Goal: Task Accomplishment & Management: Manage account settings

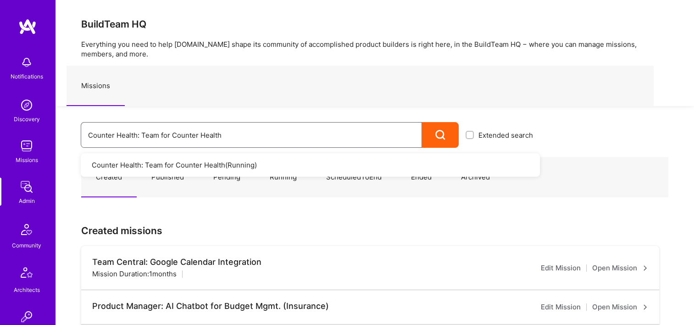
drag, startPoint x: 222, startPoint y: 125, endPoint x: 89, endPoint y: 128, distance: 132.7
click at [89, 128] on input "Counter Health: Team for Counter Health" at bounding box center [251, 134] width 327 height 23
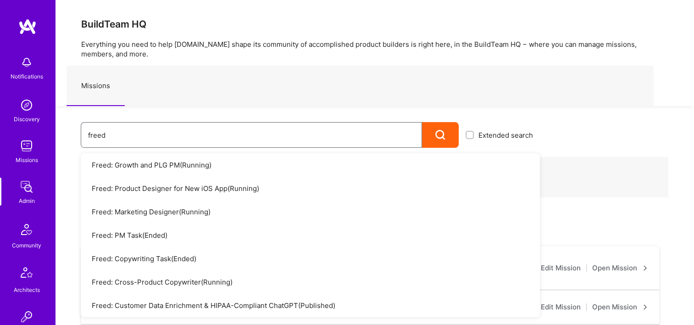
type input "freed"
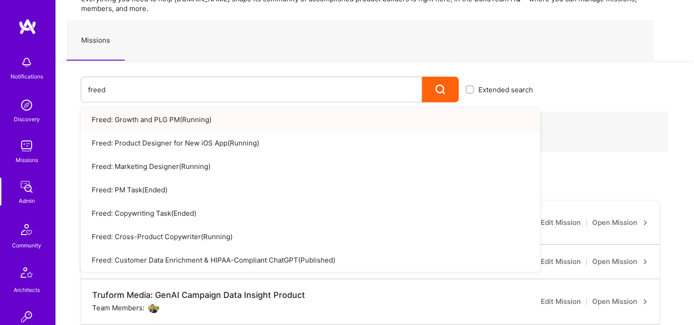
scroll to position [46, 0]
drag, startPoint x: 154, startPoint y: 95, endPoint x: 65, endPoint y: 89, distance: 89.7
click at [56, 89] on div "freed Extended search Freed: Growth and PLG PM ( Running ) Freed: Product Desig…" at bounding box center [298, 81] width 485 height 42
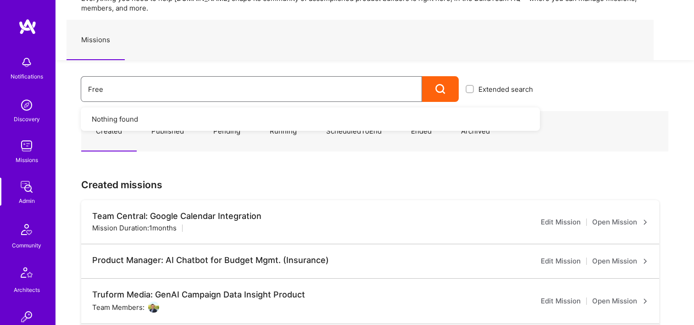
type input "Freed"
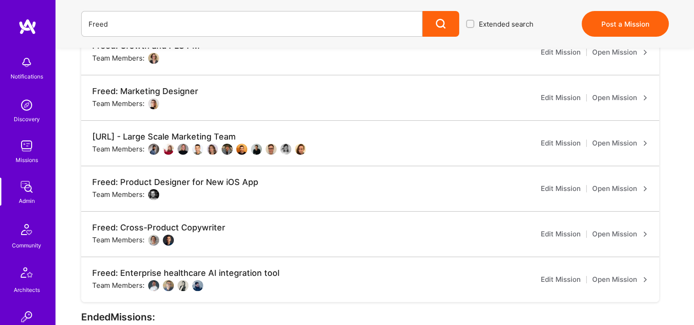
scroll to position [275, 0]
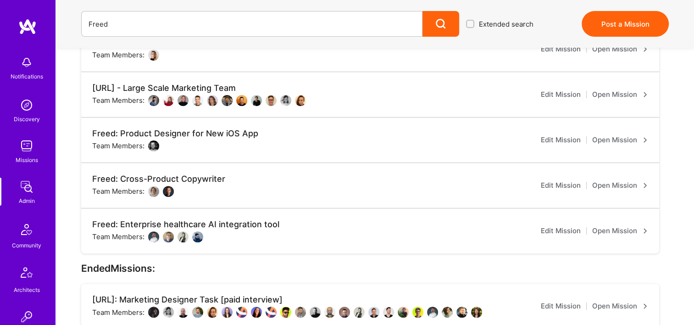
click at [606, 231] on link "Open Mission" at bounding box center [620, 230] width 56 height 11
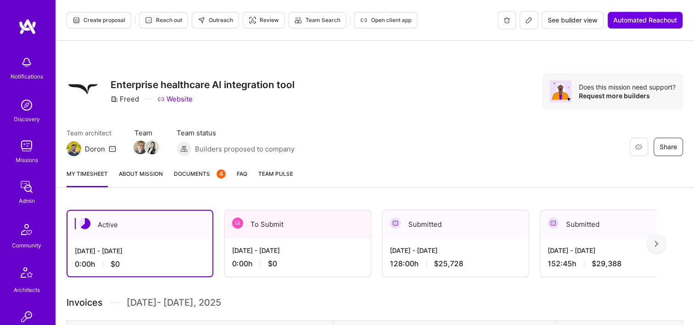
click at [309, 228] on div "To Submit" at bounding box center [298, 224] width 146 height 28
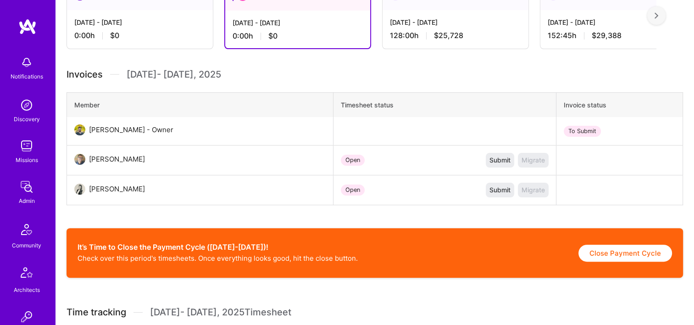
scroll to position [229, 0]
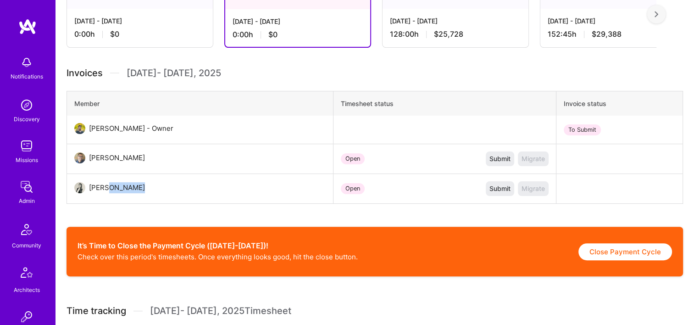
drag, startPoint x: 112, startPoint y: 189, endPoint x: 102, endPoint y: 189, distance: 9.6
click at [102, 189] on div "Christina Nizar" at bounding box center [118, 187] width 67 height 11
drag, startPoint x: 102, startPoint y: 189, endPoint x: 253, endPoint y: 156, distance: 154.1
click at [253, 156] on td "Michael Gill" at bounding box center [200, 159] width 267 height 30
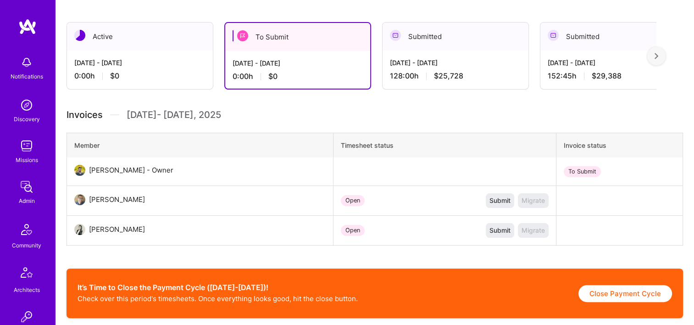
scroll to position [75, 0]
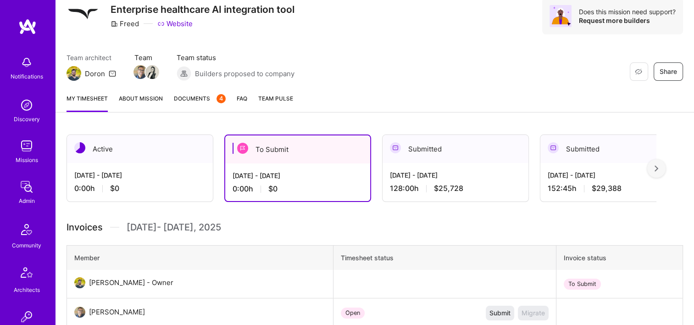
click at [446, 181] on div "Sep 1 - Sep 15, 2025 128:00 h $25,728" at bounding box center [456, 182] width 146 height 38
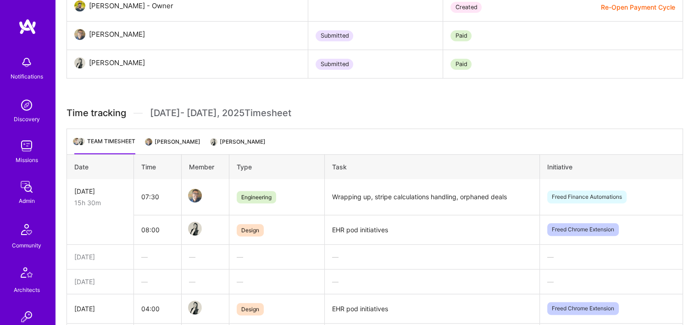
scroll to position [397, 0]
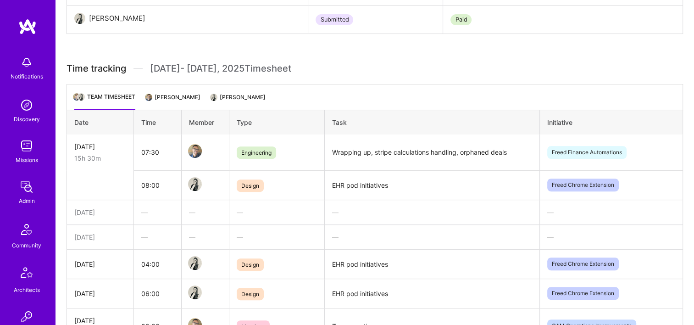
click at [229, 95] on li "Christina Nizar" at bounding box center [239, 101] width 54 height 18
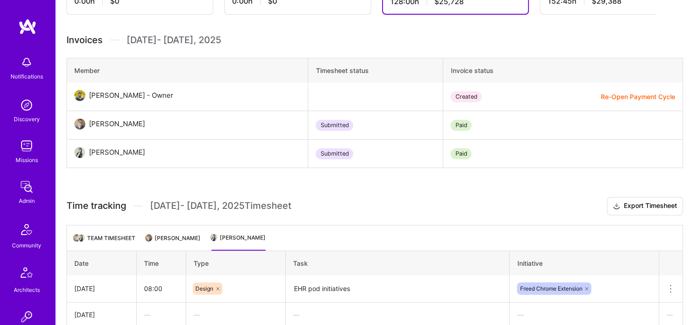
scroll to position [127, 0]
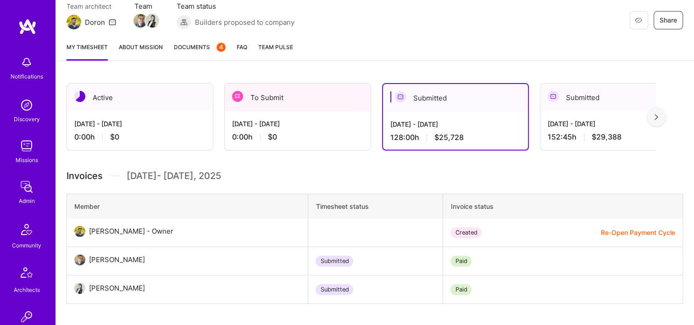
click at [308, 126] on div "[DATE] - [DATE]" at bounding box center [297, 124] width 131 height 10
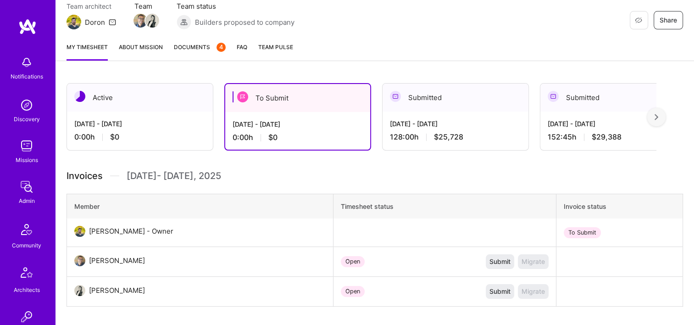
click at [437, 123] on div "[DATE] - [DATE]" at bounding box center [455, 124] width 131 height 10
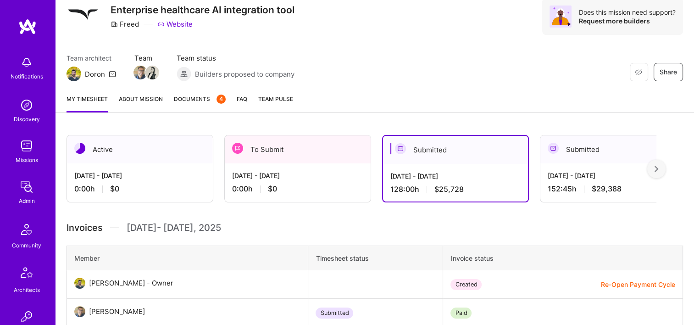
scroll to position [0, 0]
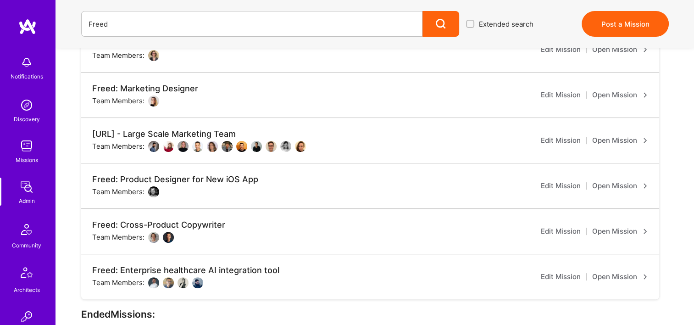
scroll to position [138, 0]
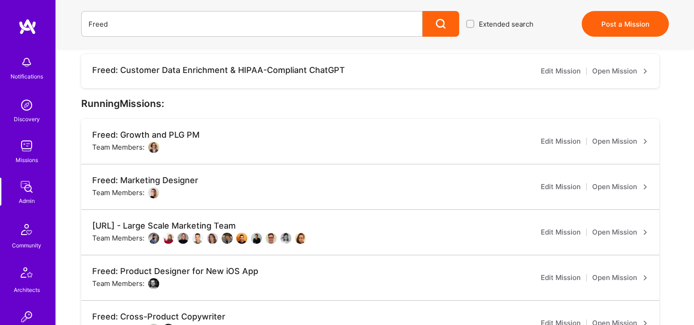
drag, startPoint x: 611, startPoint y: 194, endPoint x: 485, endPoint y: 193, distance: 126.7
click at [485, 193] on div "Freed: Marketing Designer Team Members: Edit Mission Open Mission" at bounding box center [370, 186] width 578 height 45
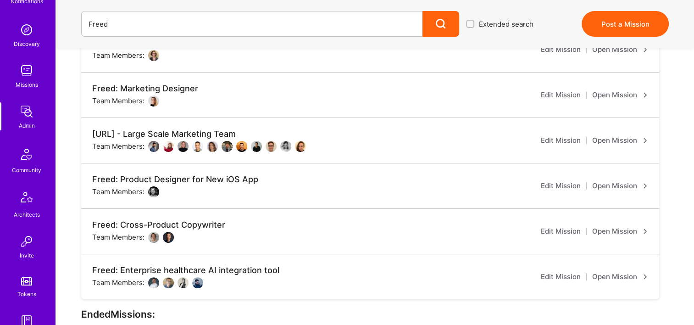
scroll to position [367, 0]
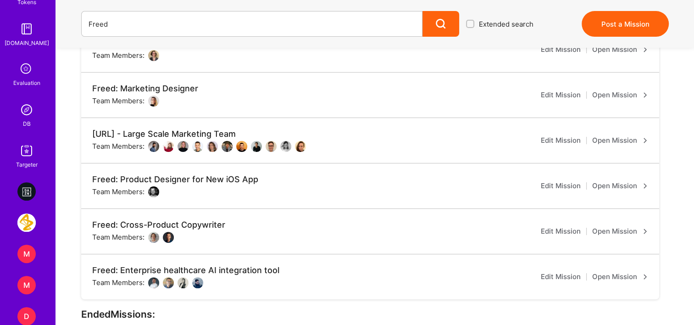
click at [31, 108] on img at bounding box center [26, 110] width 18 height 18
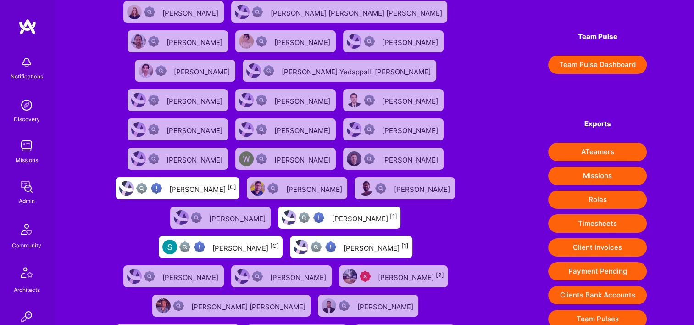
scroll to position [138, 0]
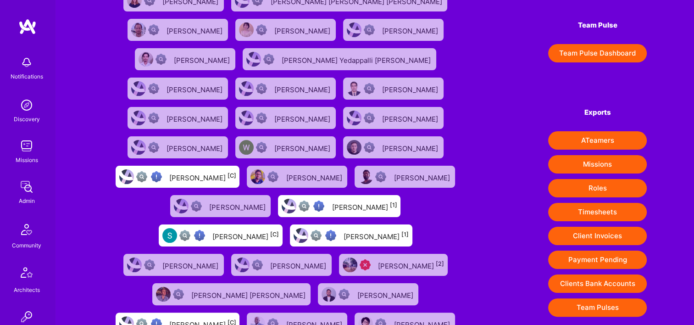
click at [600, 200] on div "Exports ATeamers Missions Roles Timesheets Client Invoices Payment Pending Clie…" at bounding box center [597, 208] width 99 height 218
click at [602, 212] on button "Timesheets" at bounding box center [597, 212] width 99 height 18
click at [475, 50] on div "1335 exceptional (0) | 74119 verified (1) | 39064 insufficient (2+) | 15008 unk…" at bounding box center [375, 195] width 639 height 667
click at [26, 188] on img at bounding box center [26, 187] width 18 height 18
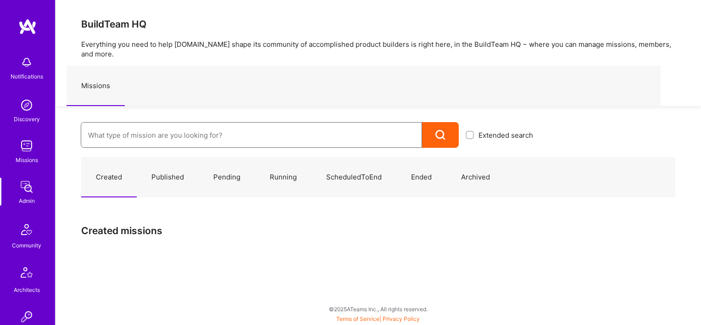
click at [229, 129] on input at bounding box center [251, 134] width 327 height 23
paste input "Dazn: Internal Contractors - Community"
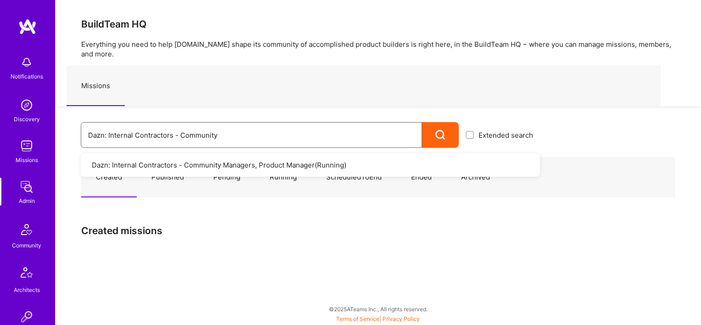
type input "Dazn: Internal Contractors - Community"
drag, startPoint x: 236, startPoint y: 131, endPoint x: 39, endPoint y: 141, distance: 197.1
click at [39, 140] on div "Notifications Discovery Missions Admin Community Architects Invite Tokens A.Gui…" at bounding box center [350, 160] width 701 height 320
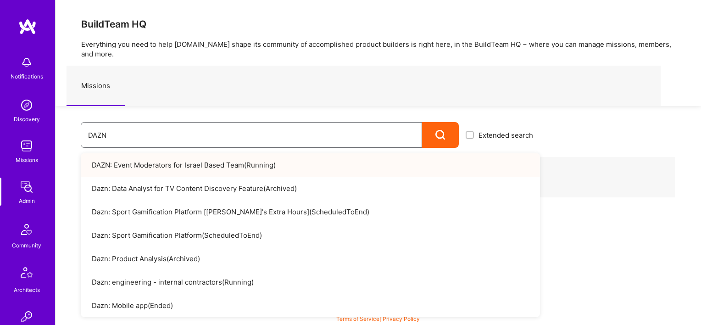
type input "DAZN"
click at [203, 298] on link "Dazn: Mobile app ( Ended )" at bounding box center [310, 305] width 459 height 23
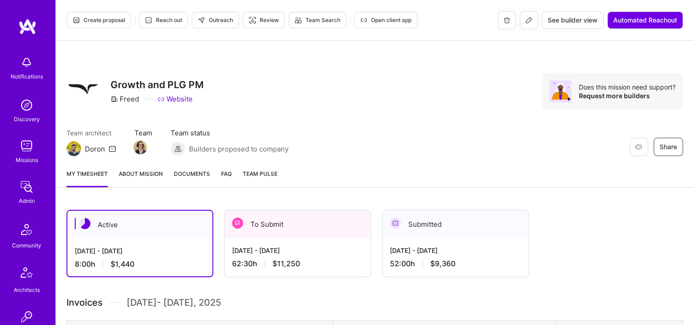
click at [292, 226] on div "To Submit" at bounding box center [298, 224] width 146 height 28
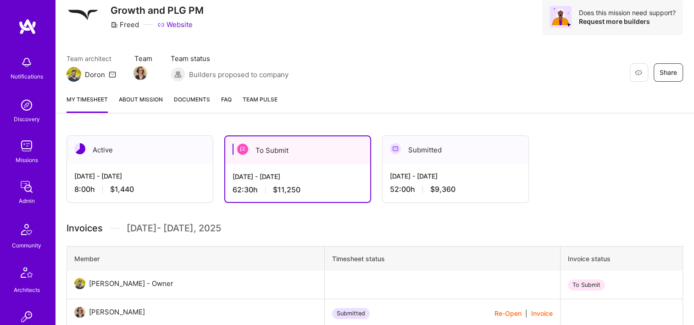
scroll to position [229, 0]
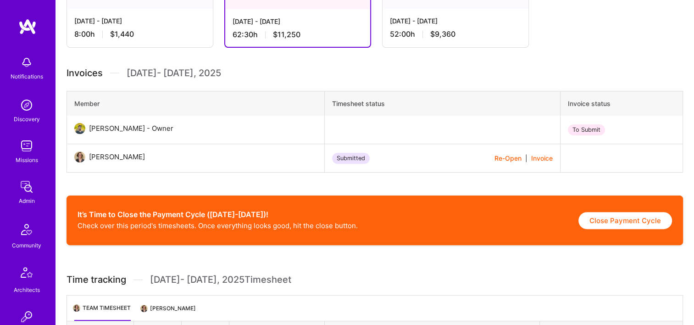
click at [618, 220] on button "Close Payment Cycle" at bounding box center [626, 220] width 94 height 17
select select "68cd9f0fd7a06038954fc180"
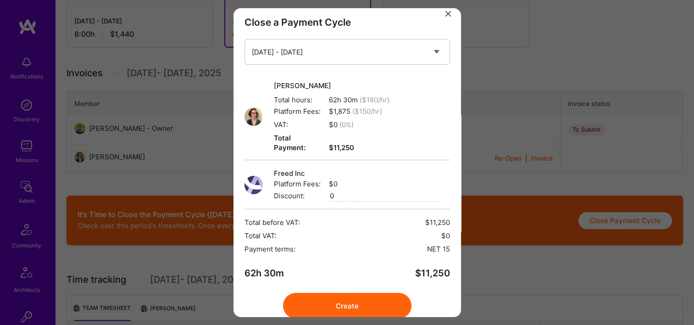
scroll to position [20, 0]
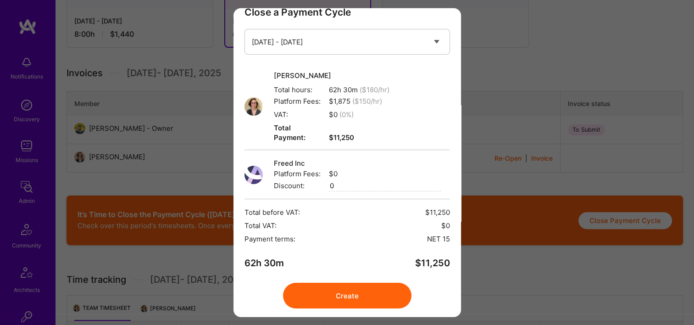
click at [367, 283] on button "Create" at bounding box center [347, 296] width 128 height 26
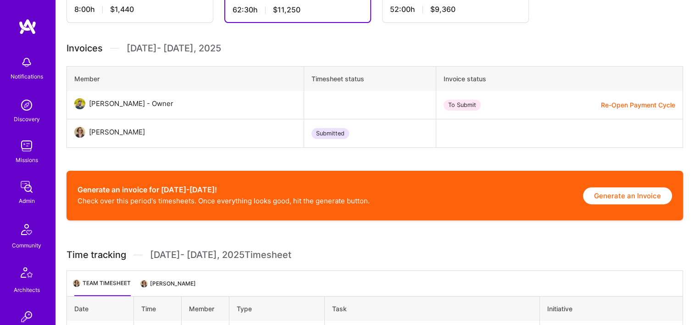
scroll to position [275, 0]
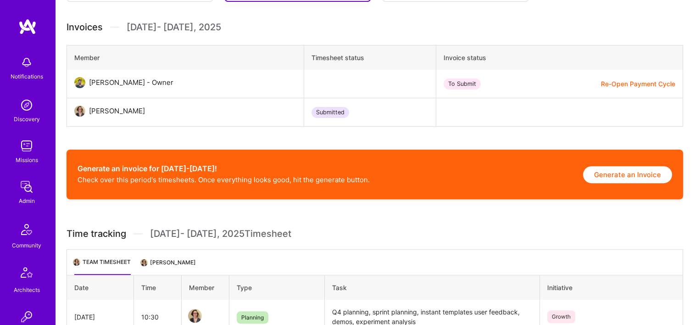
click at [632, 176] on button "Generate an Invoice" at bounding box center [627, 174] width 89 height 17
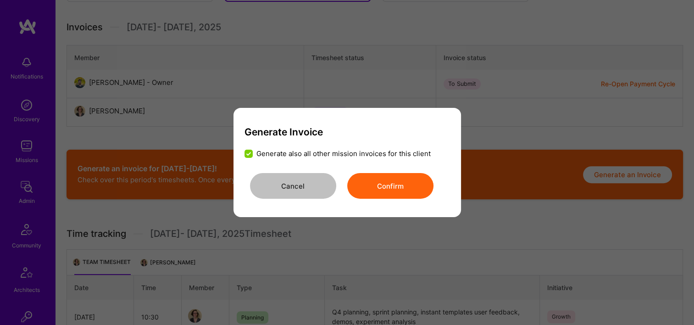
click at [387, 187] on button "Confirm" at bounding box center [390, 186] width 86 height 26
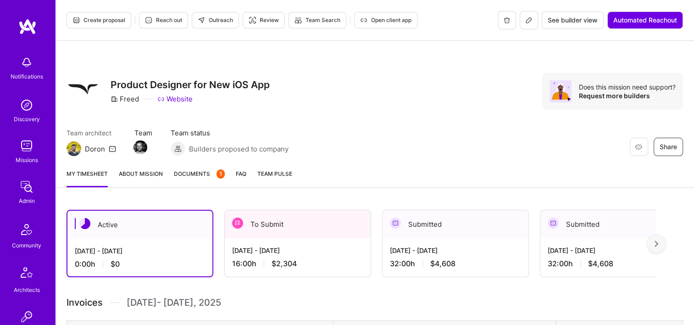
drag, startPoint x: 292, startPoint y: 247, endPoint x: 294, endPoint y: 231, distance: 16.2
click at [292, 247] on div "[DATE] - [DATE]" at bounding box center [297, 251] width 131 height 10
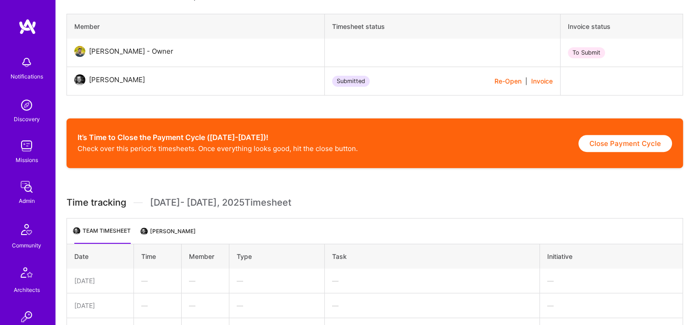
scroll to position [321, 0]
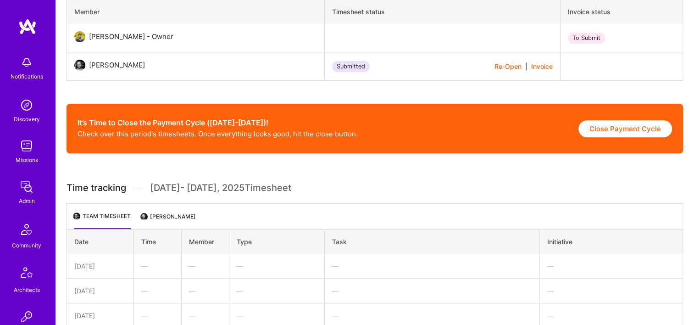
click at [621, 120] on button "Close Payment Cycle" at bounding box center [626, 128] width 94 height 17
select select "68cad13c600783c087693ac5"
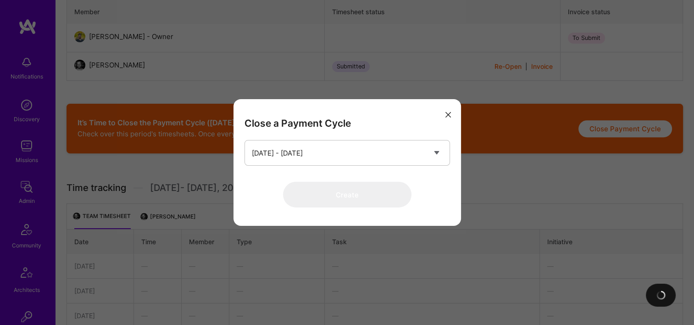
click at [623, 123] on div "Close a Payment Cycle Select a payment cycle Sep 16 - Sep 30 Create" at bounding box center [347, 162] width 694 height 325
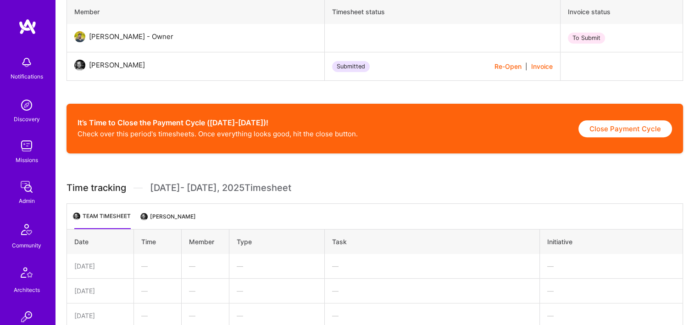
click at [618, 140] on div "It’s Time to Close the Payment Cycle (Sep 16-Sep 30)! Check over this period's …" at bounding box center [375, 129] width 617 height 50
click at [614, 129] on button "Close Payment Cycle" at bounding box center [626, 128] width 94 height 17
select select "68cad13c600783c087693ac5"
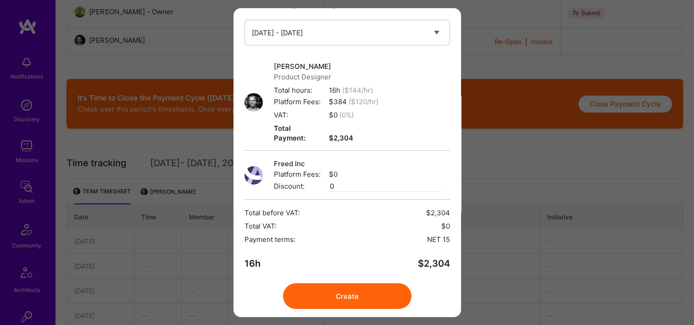
scroll to position [367, 0]
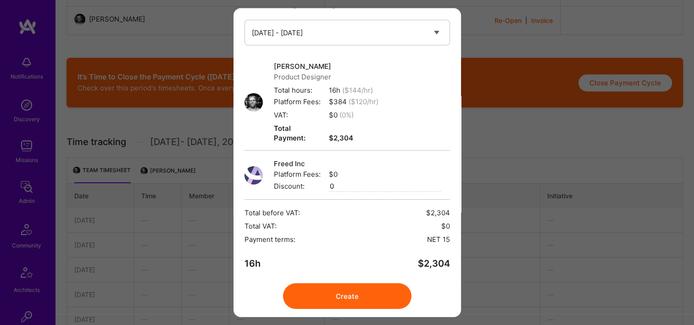
click at [357, 283] on button "Create" at bounding box center [347, 296] width 128 height 26
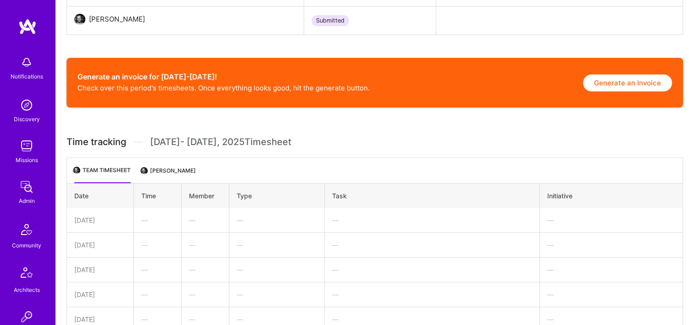
click at [626, 83] on button "Generate an Invoice" at bounding box center [627, 82] width 89 height 17
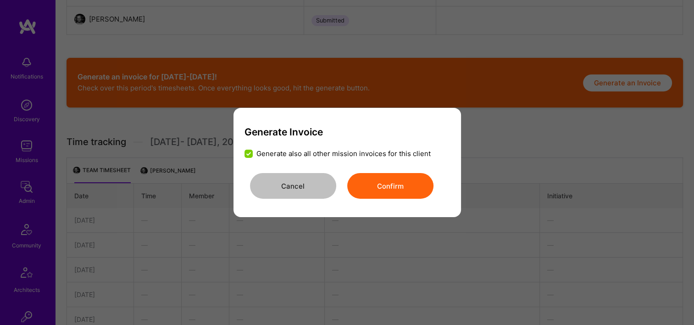
click at [398, 186] on button "Confirm" at bounding box center [390, 186] width 86 height 26
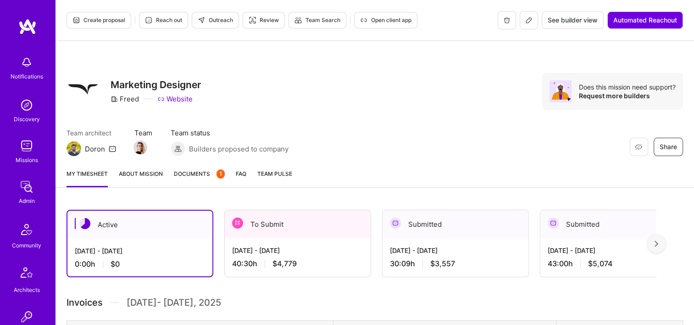
click at [207, 180] on link "Documents 1" at bounding box center [199, 178] width 51 height 18
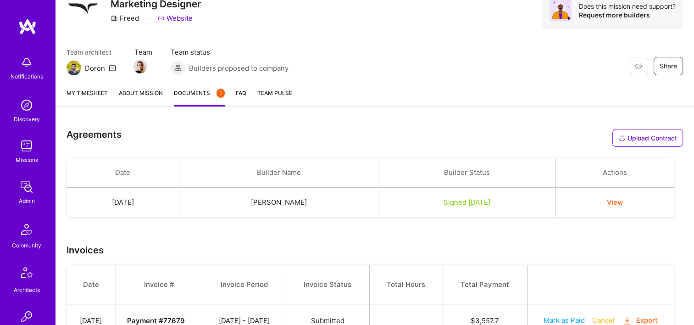
scroll to position [102, 0]
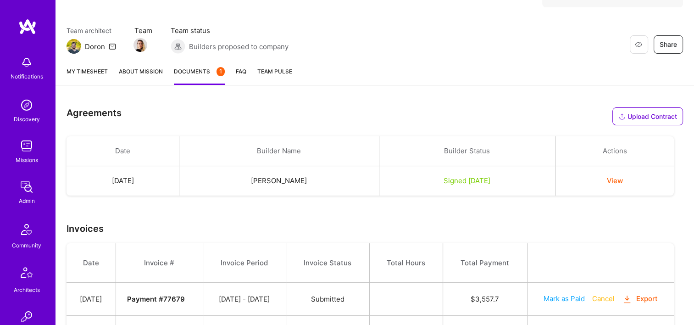
click at [101, 77] on link "My timesheet" at bounding box center [87, 76] width 41 height 18
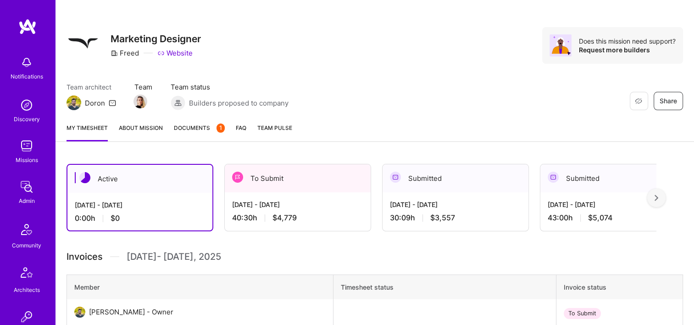
click at [347, 189] on div "To Submit" at bounding box center [298, 178] width 146 height 28
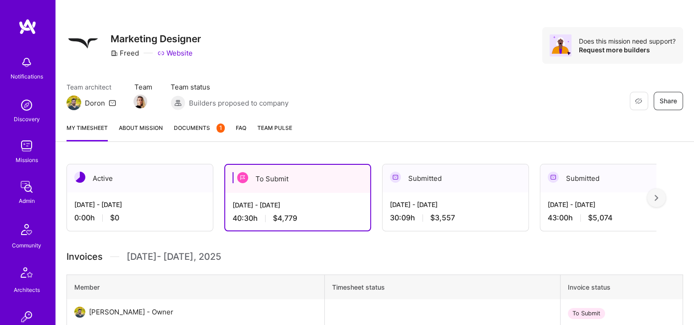
scroll to position [184, 0]
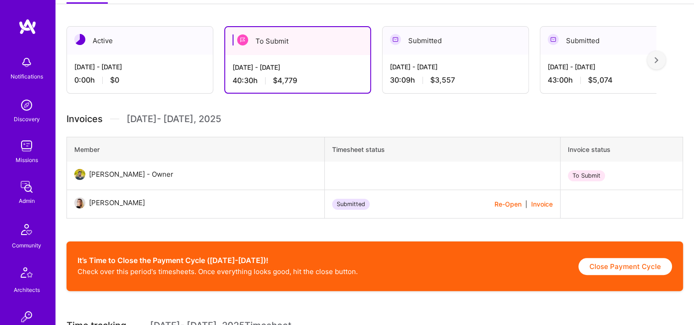
click at [603, 265] on button "Close Payment Cycle" at bounding box center [626, 266] width 94 height 17
select select "68cda4e420fee18519c160d8"
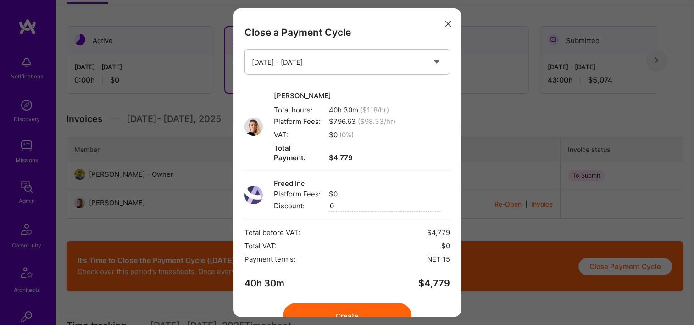
scroll to position [20, 0]
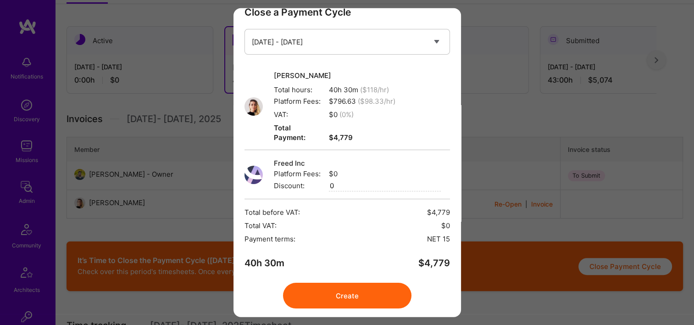
click at [369, 285] on button "Create" at bounding box center [347, 296] width 128 height 26
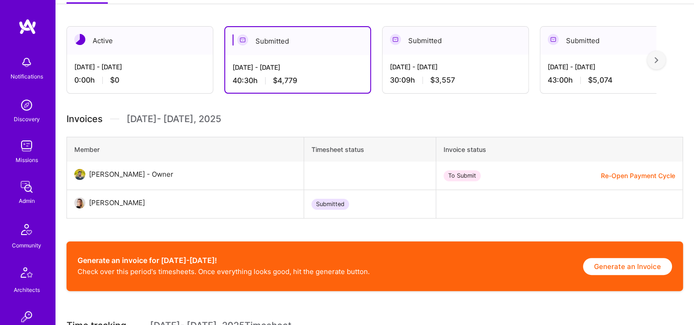
click at [592, 268] on button "Generate an Invoice" at bounding box center [627, 266] width 89 height 17
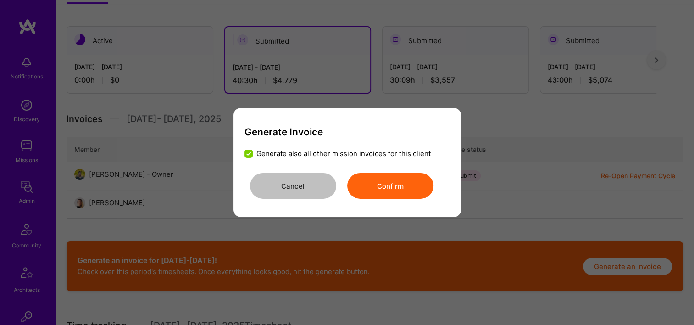
drag, startPoint x: 380, startPoint y: 202, endPoint x: 380, endPoint y: 191, distance: 11.0
click at [380, 201] on div "Generate Invoice Generate also all other mission invoices for this client Cance…" at bounding box center [348, 162] width 228 height 109
click at [383, 184] on button "Confirm" at bounding box center [390, 186] width 86 height 26
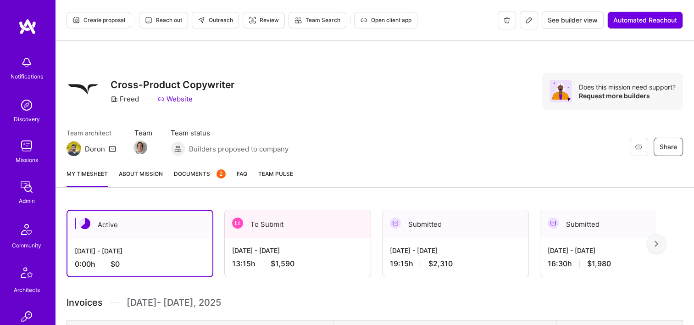
click at [288, 224] on div "To Submit" at bounding box center [298, 224] width 146 height 28
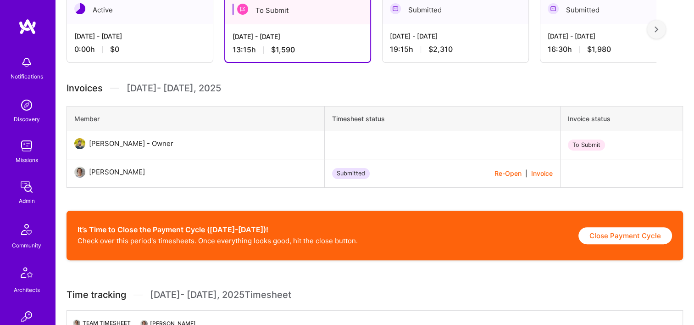
scroll to position [138, 0]
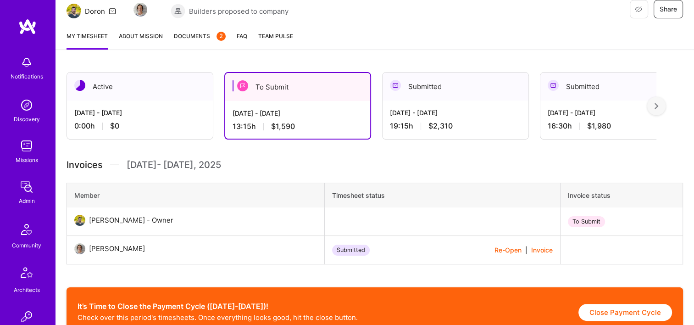
click at [622, 318] on button "Close Payment Cycle" at bounding box center [626, 312] width 94 height 17
select select "68cc1f05ce77dbd5b53c802c"
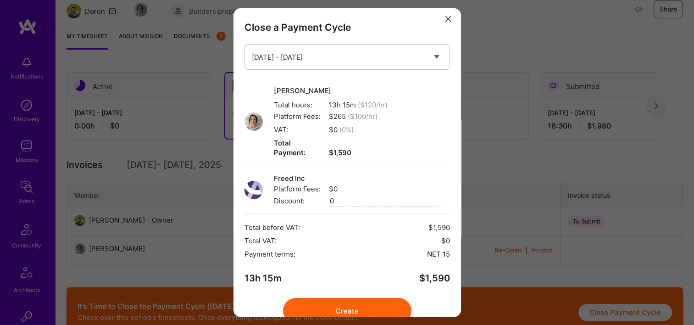
scroll to position [20, 0]
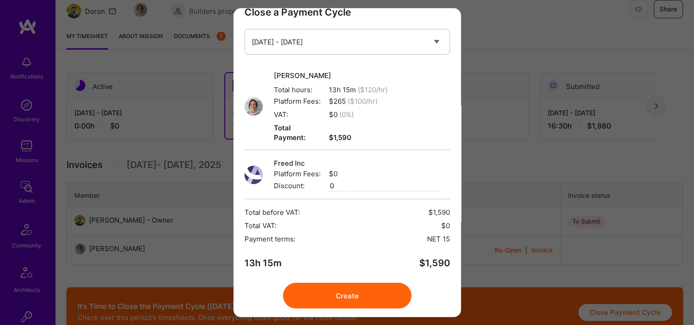
click at [335, 286] on button "Create" at bounding box center [347, 296] width 128 height 26
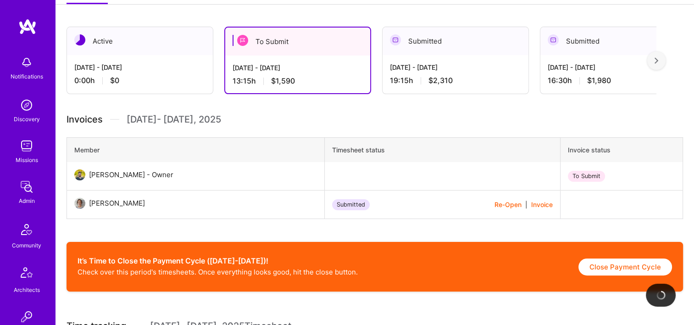
scroll to position [184, 0]
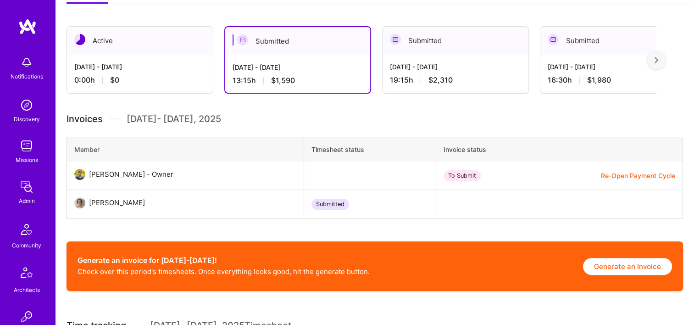
click at [604, 263] on button "Generate an Invoice" at bounding box center [627, 266] width 89 height 17
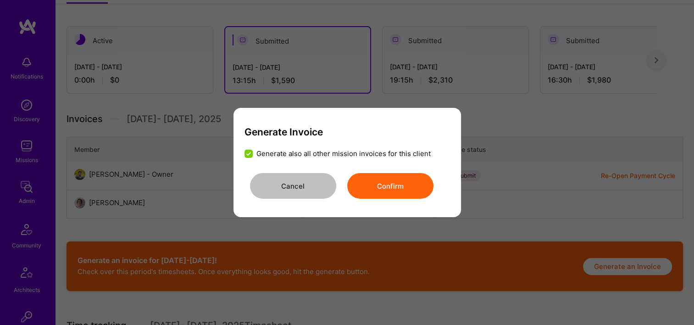
click at [374, 183] on button "Confirm" at bounding box center [390, 186] width 86 height 26
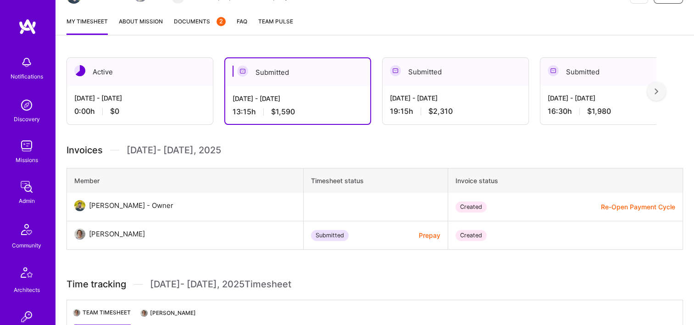
scroll to position [92, 0]
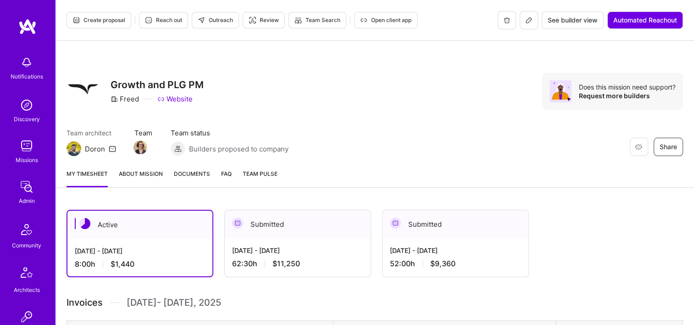
click at [285, 235] on div "Submitted" at bounding box center [298, 224] width 146 height 28
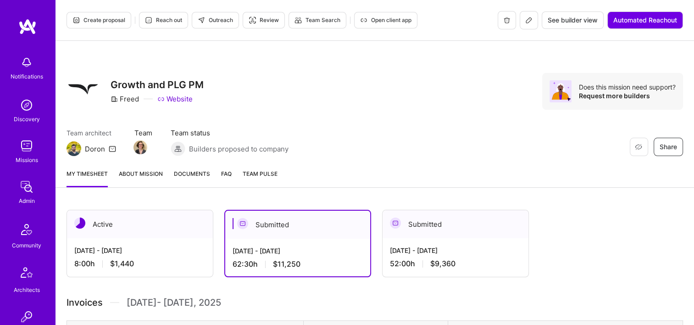
click at [531, 25] on button at bounding box center [529, 20] width 18 height 18
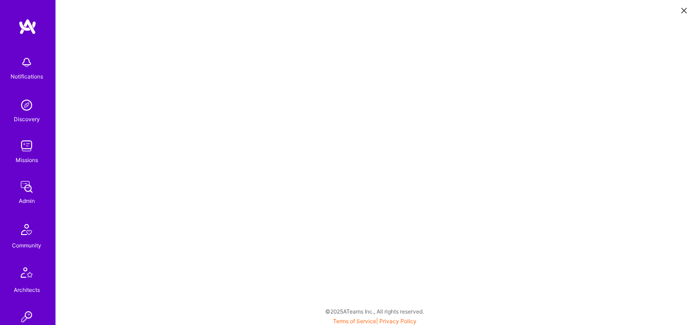
click at [682, 9] on icon at bounding box center [684, 11] width 6 height 6
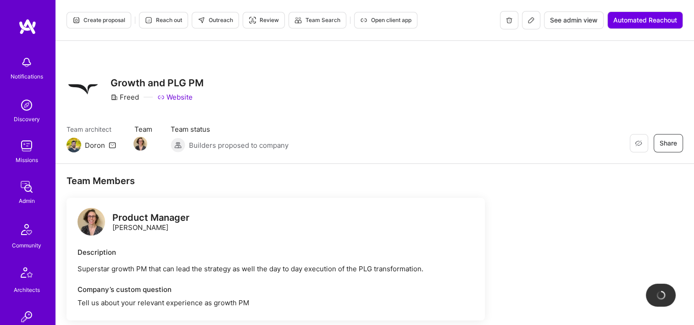
click at [338, 86] on div "Restore Not Interested Share Growth and PLG PM Freed Website" at bounding box center [375, 89] width 617 height 33
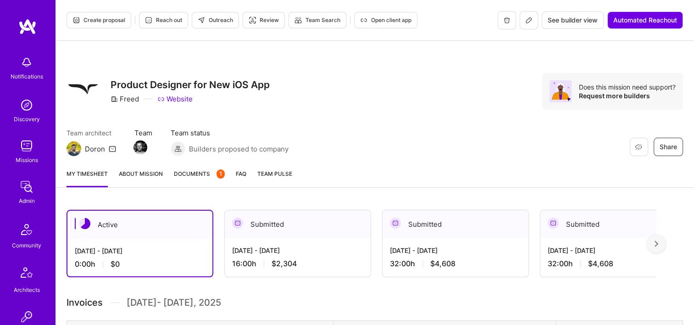
click at [194, 177] on span "Documents 1" at bounding box center [199, 174] width 51 height 10
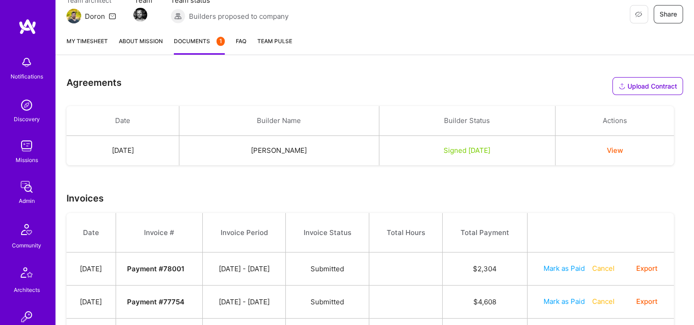
scroll to position [184, 0]
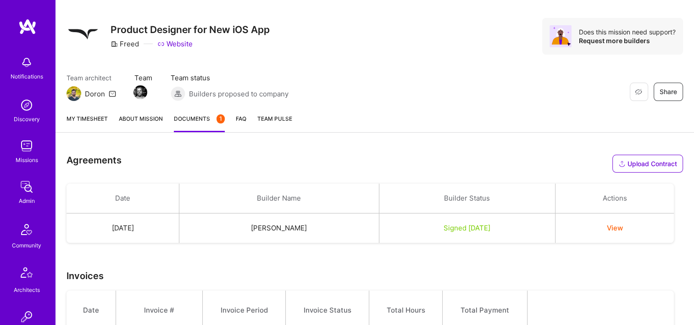
scroll to position [0, 0]
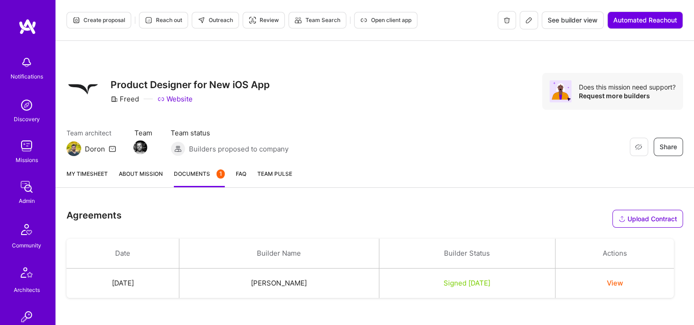
click at [85, 174] on link "My timesheet" at bounding box center [87, 178] width 41 height 18
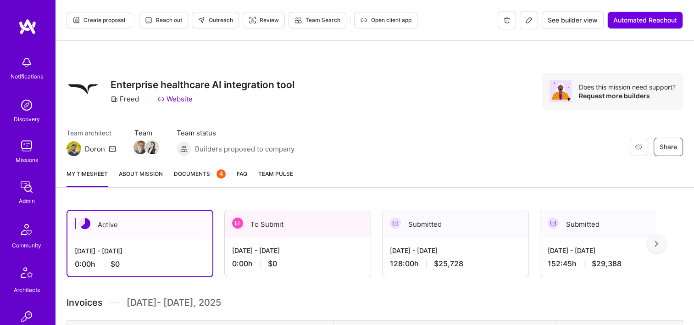
click at [467, 252] on div "[DATE] - [DATE]" at bounding box center [455, 251] width 131 height 10
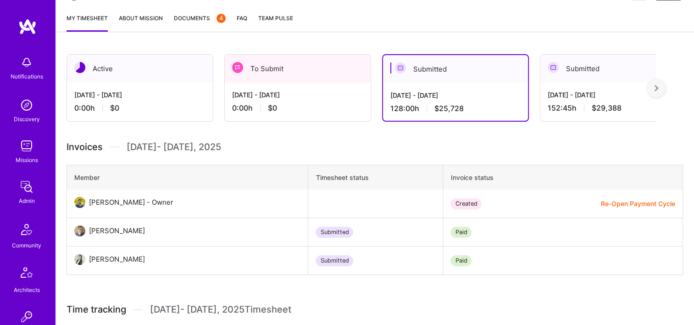
scroll to position [138, 0]
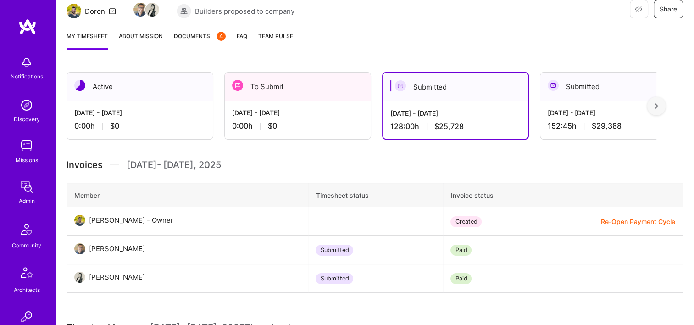
click at [192, 35] on span "Documents 4" at bounding box center [200, 36] width 52 height 10
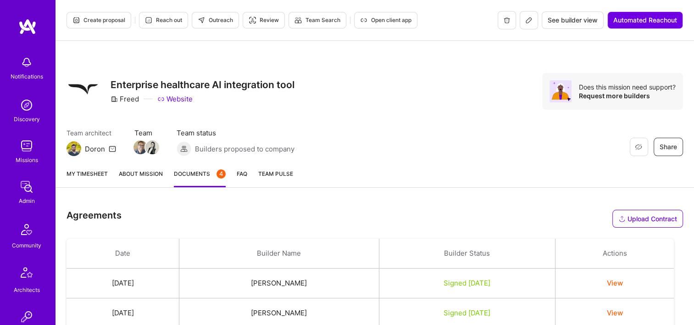
click at [104, 169] on link "My timesheet" at bounding box center [87, 178] width 41 height 18
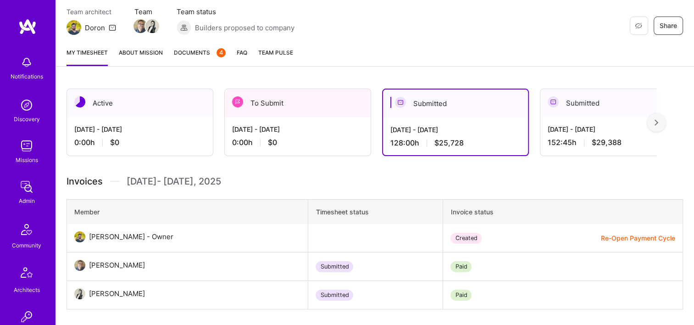
scroll to position [229, 0]
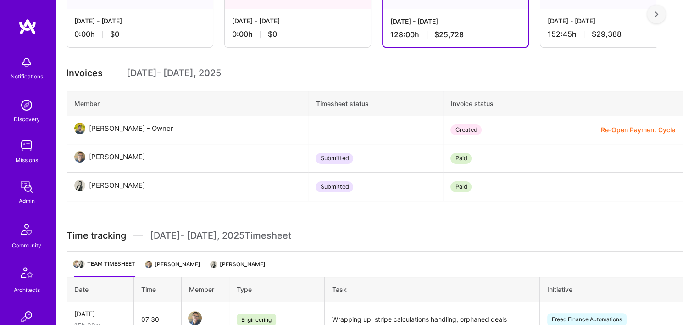
click at [184, 259] on li "[PERSON_NAME]" at bounding box center [173, 268] width 54 height 18
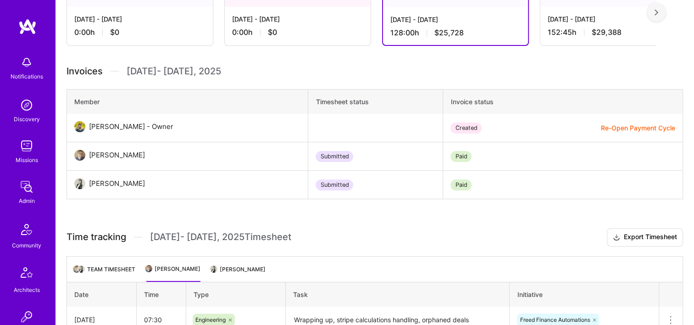
scroll to position [158, 0]
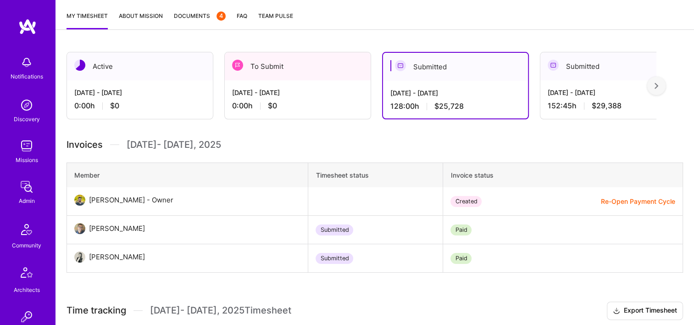
click at [661, 88] on div at bounding box center [657, 86] width 18 height 18
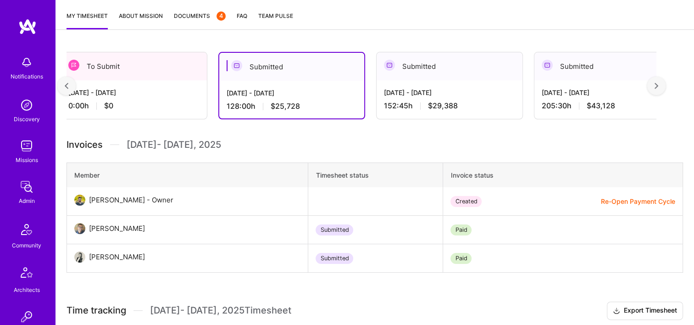
scroll to position [0, 168]
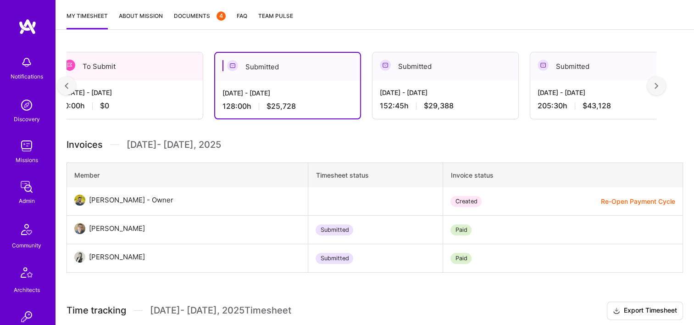
click at [611, 90] on div "[DATE] - [DATE]" at bounding box center [603, 93] width 131 height 10
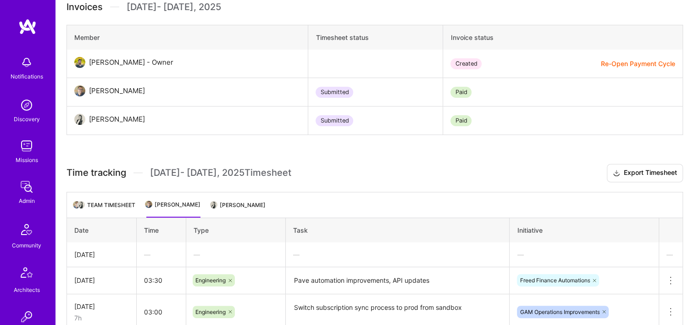
click at [256, 205] on li "[PERSON_NAME]" at bounding box center [239, 209] width 54 height 18
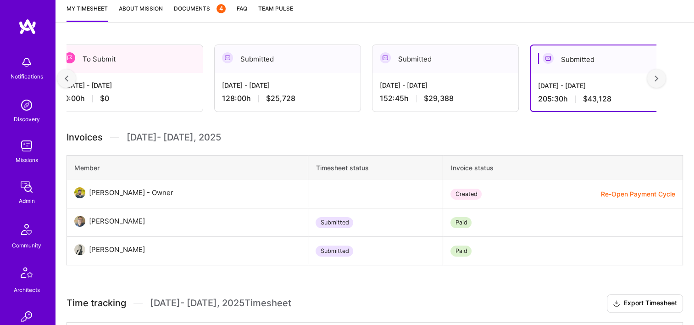
scroll to position [78, 0]
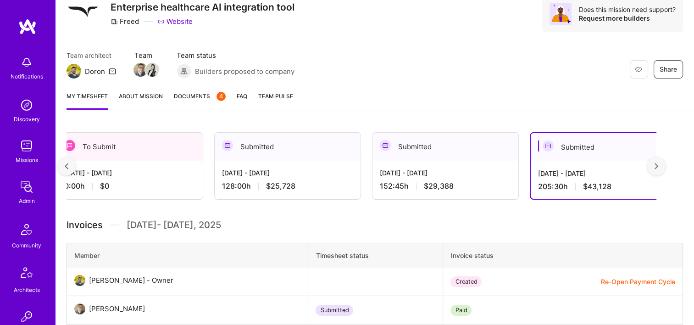
click at [401, 44] on div "Restore Not Interested Share Enterprise healthcare AI integration tool Freed We…" at bounding box center [375, 23] width 639 height 121
click at [313, 162] on div "[DATE] - [DATE] 128:00 h $25,728" at bounding box center [288, 180] width 146 height 38
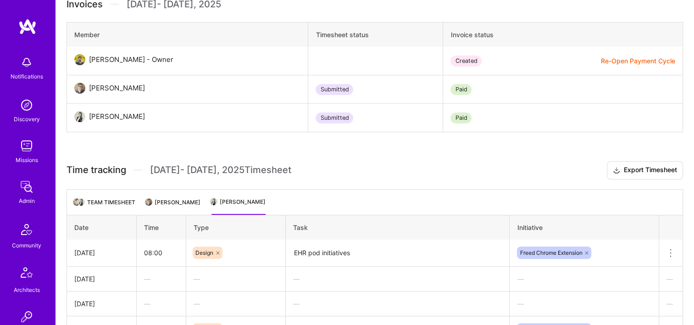
scroll to position [399, 0]
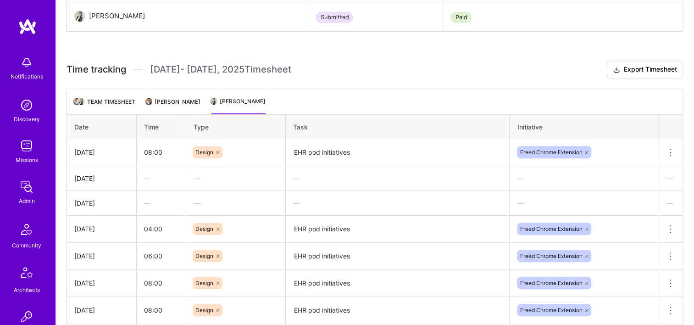
drag, startPoint x: 166, startPoint y: 108, endPoint x: 178, endPoint y: 115, distance: 14.2
click at [166, 107] on li "[PERSON_NAME]" at bounding box center [173, 105] width 54 height 18
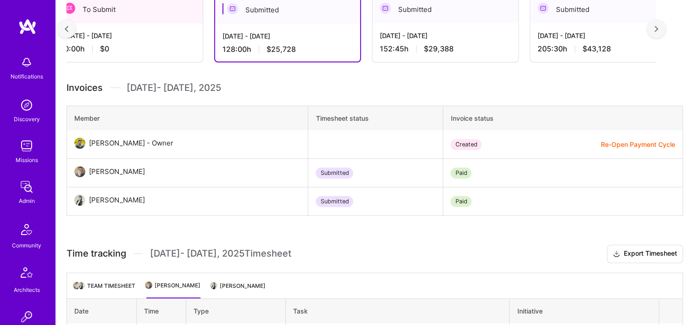
scroll to position [123, 0]
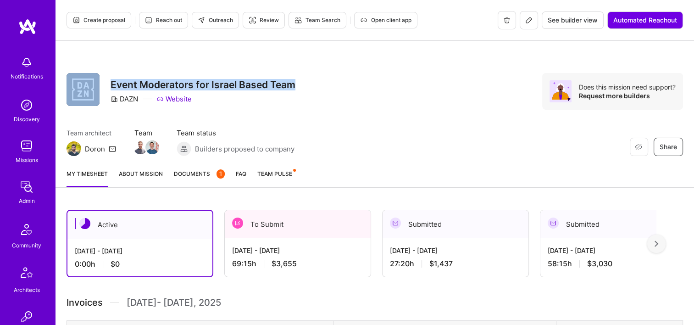
drag, startPoint x: 250, startPoint y: 88, endPoint x: 100, endPoint y: 87, distance: 150.5
click at [100, 87] on div "Restore Not Interested Share Event Moderators for Israel Based Team DAZN Websit…" at bounding box center [375, 91] width 617 height 37
copy div "Restore Not Interested Share Event Moderators for Israel Based Team"
click at [221, 76] on div "Event Moderators for Israel Based Team DAZN Website" at bounding box center [203, 91] width 185 height 37
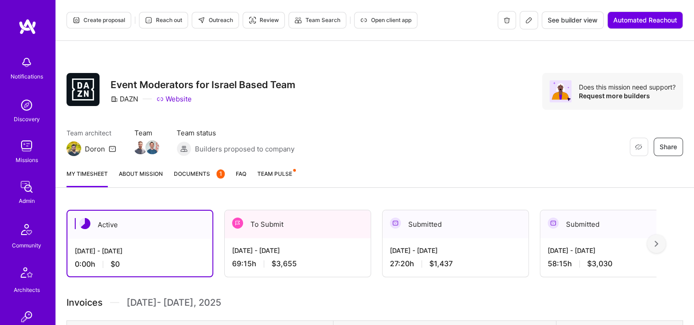
click at [412, 114] on div "Restore Not Interested Share Event Moderators for Israel Based Team DAZN Websit…" at bounding box center [375, 101] width 639 height 121
click at [666, 245] on div at bounding box center [657, 244] width 18 height 18
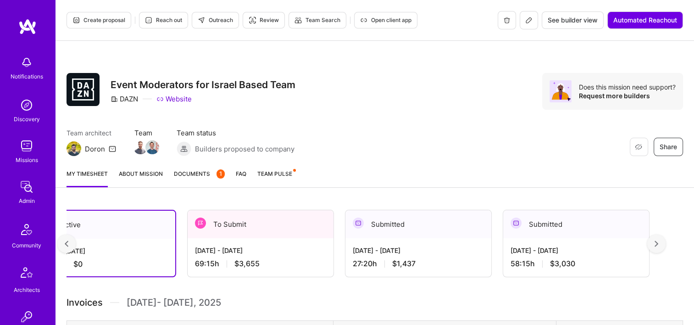
click at [666, 243] on div at bounding box center [657, 244] width 18 height 18
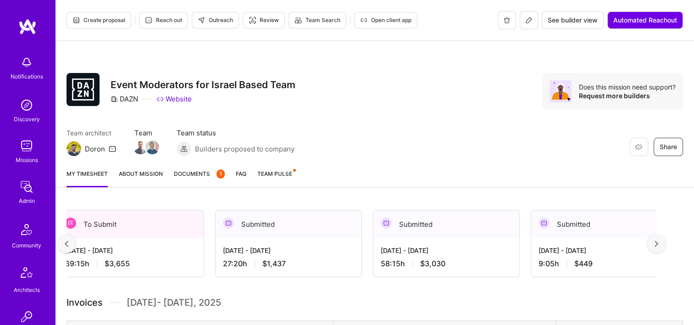
click at [666, 243] on div at bounding box center [657, 244] width 18 height 18
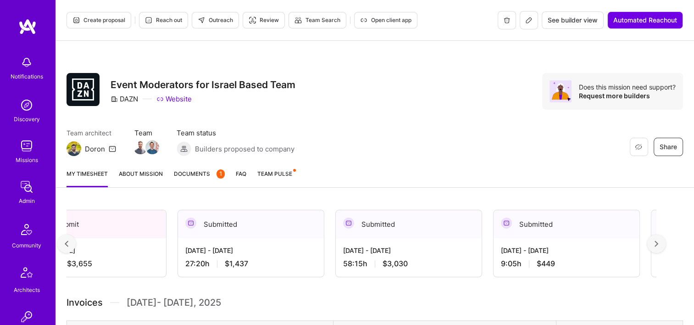
click at [665, 243] on div at bounding box center [657, 244] width 18 height 18
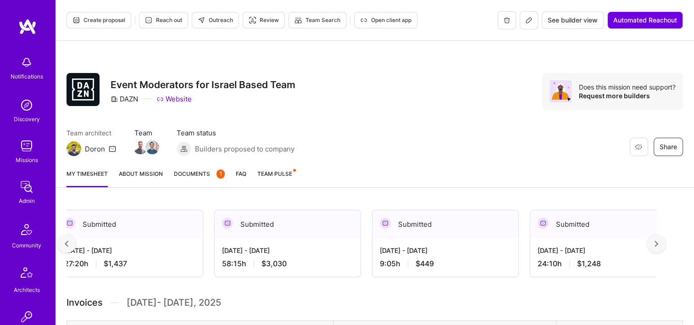
click at [665, 243] on div at bounding box center [657, 244] width 18 height 18
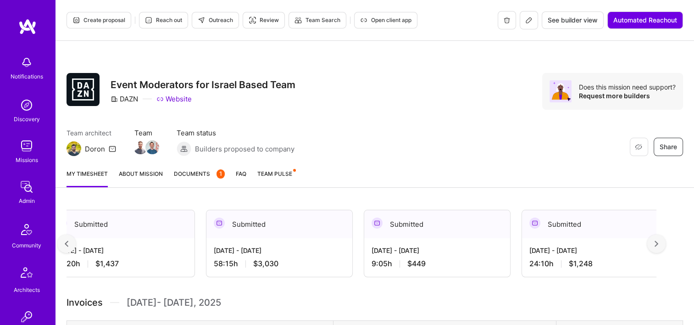
click at [665, 243] on div at bounding box center [657, 244] width 18 height 18
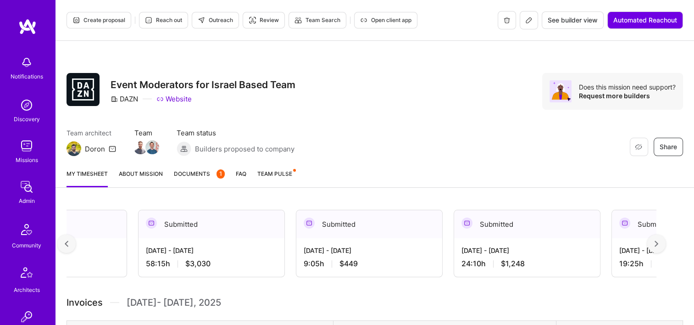
click at [665, 243] on div at bounding box center [657, 244] width 18 height 18
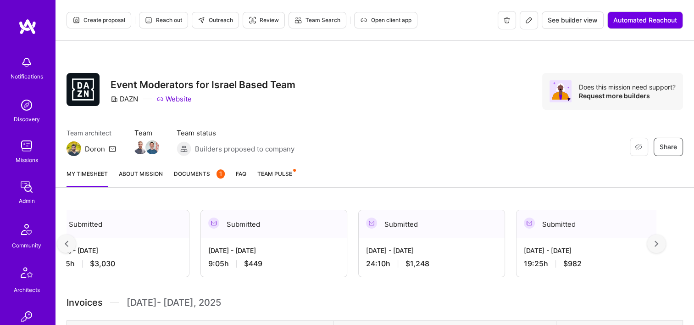
click at [665, 243] on div at bounding box center [657, 244] width 18 height 18
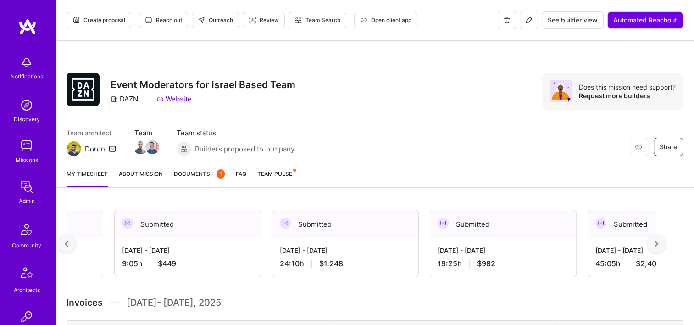
click at [665, 243] on div at bounding box center [657, 244] width 18 height 18
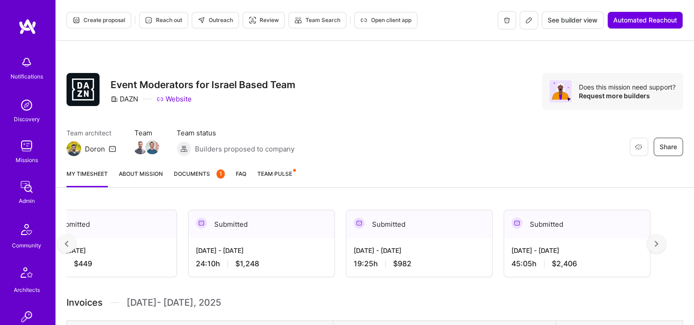
click at [665, 243] on div at bounding box center [657, 244] width 18 height 18
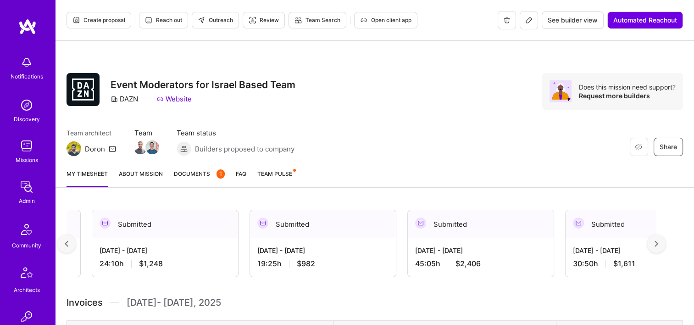
click at [665, 243] on div at bounding box center [657, 244] width 18 height 18
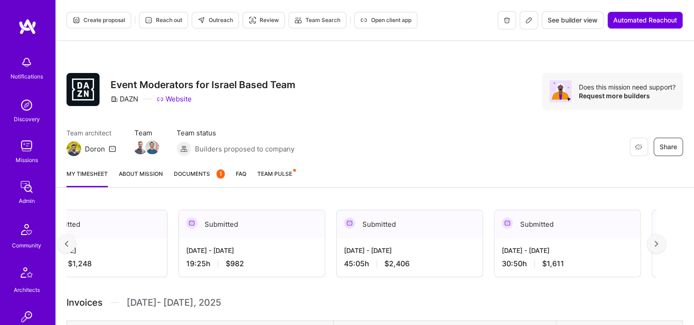
click at [665, 243] on div at bounding box center [657, 244] width 18 height 18
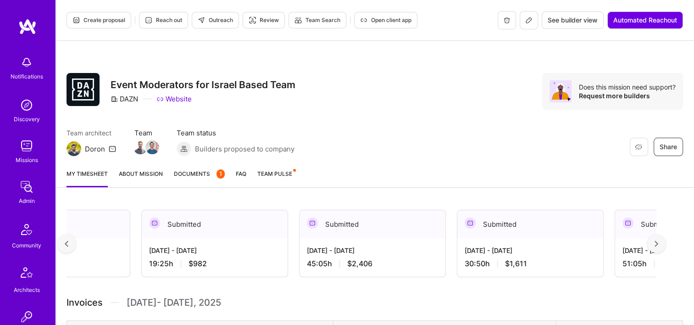
click at [665, 243] on div at bounding box center [657, 244] width 18 height 18
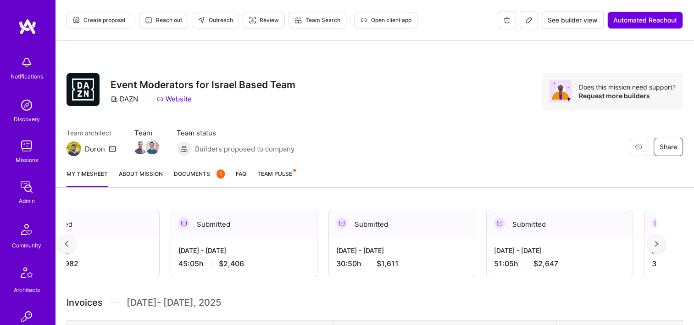
click at [665, 243] on div at bounding box center [657, 244] width 18 height 18
click at [536, 245] on div "May 16 - May 31, 2025 51:05 h $2,647" at bounding box center [559, 257] width 146 height 38
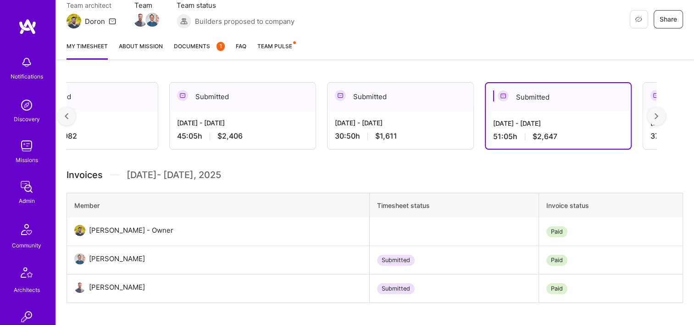
scroll to position [46, 0]
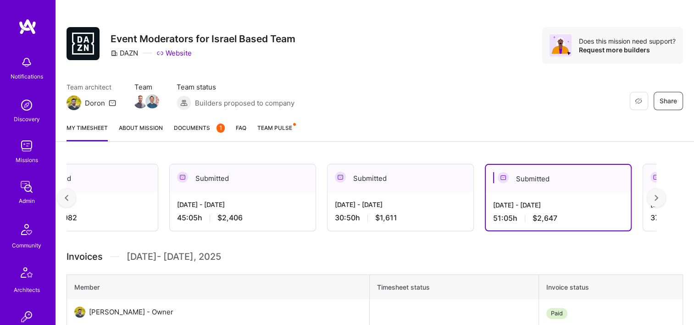
click at [664, 195] on div at bounding box center [657, 198] width 18 height 18
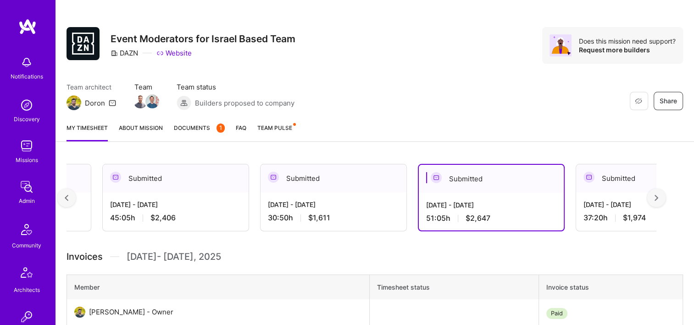
click at [659, 195] on img at bounding box center [657, 198] width 4 height 6
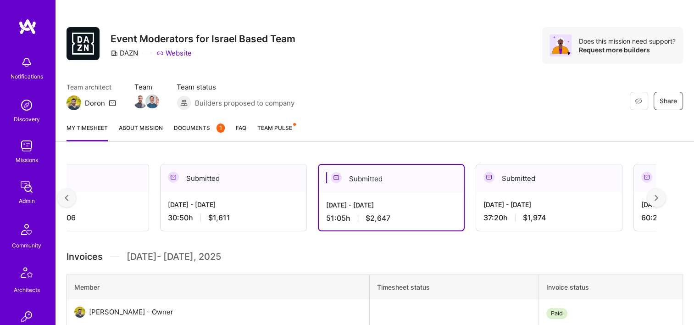
click at [659, 195] on img at bounding box center [657, 198] width 4 height 6
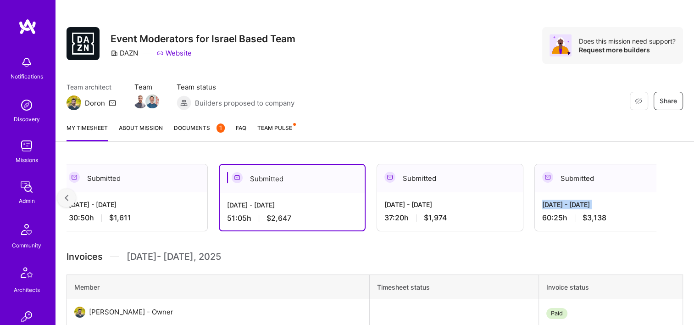
scroll to position [0, 1287]
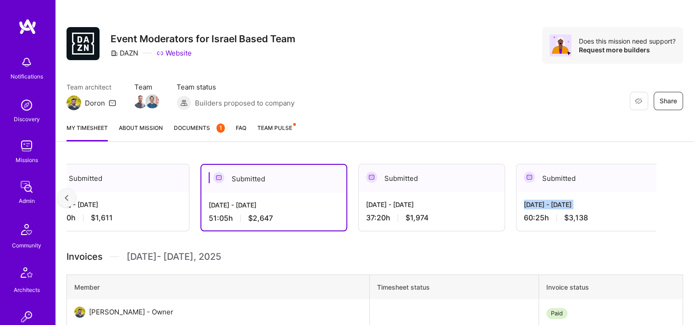
drag, startPoint x: 664, startPoint y: 195, endPoint x: 565, endPoint y: 207, distance: 99.3
click at [565, 207] on div "[DATE] - [DATE]" at bounding box center [589, 205] width 131 height 10
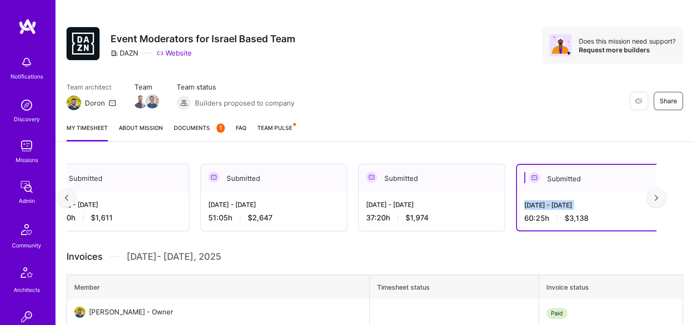
click at [551, 204] on div "[DATE] - [DATE]" at bounding box center [590, 205] width 130 height 10
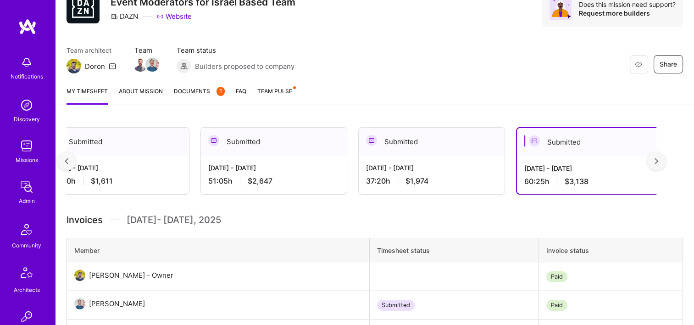
scroll to position [0, 0]
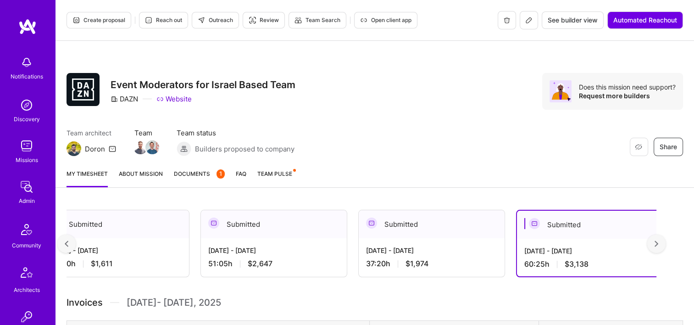
click at [64, 235] on div at bounding box center [66, 244] width 18 height 18
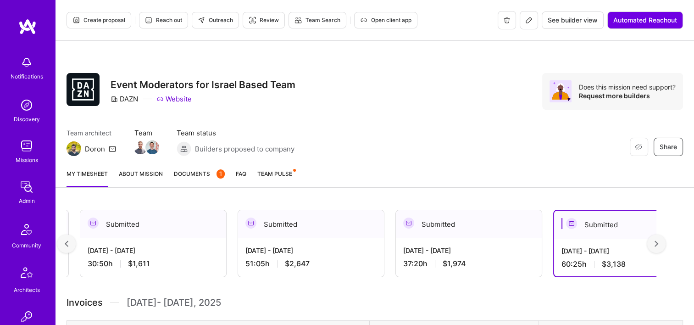
click at [65, 236] on div at bounding box center [66, 244] width 18 height 18
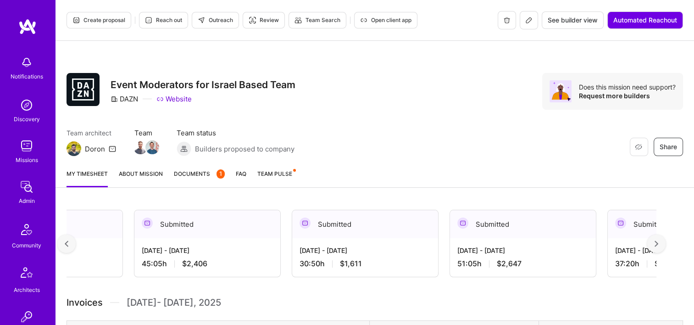
click at [66, 237] on div at bounding box center [66, 244] width 18 height 18
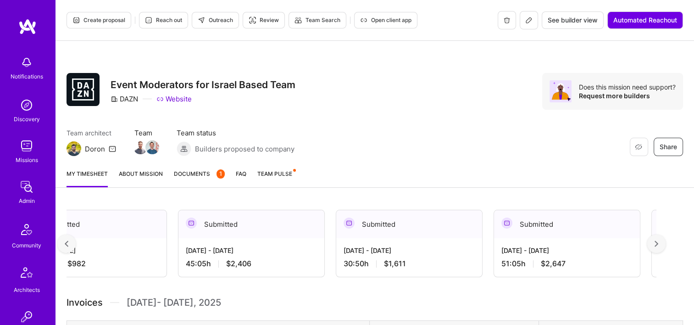
click at [66, 237] on div at bounding box center [66, 244] width 18 height 18
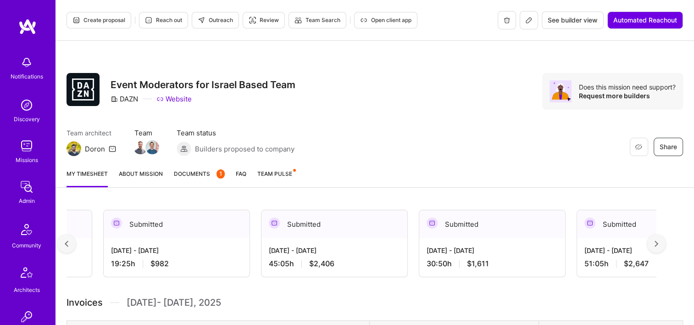
click at [66, 237] on div at bounding box center [66, 244] width 18 height 18
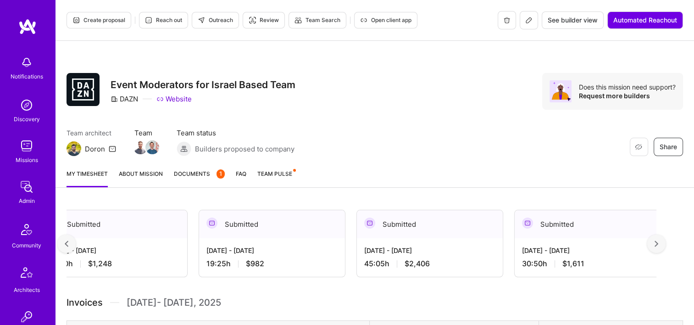
click at [66, 237] on div at bounding box center [66, 244] width 18 height 18
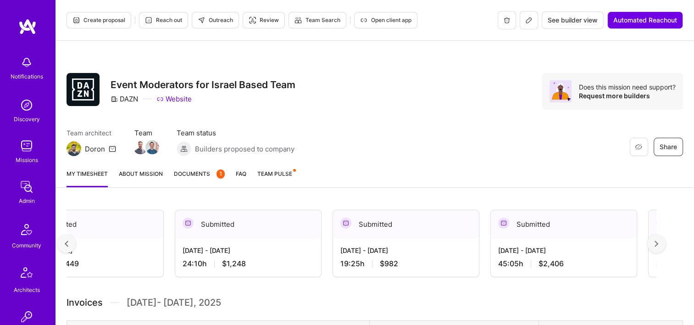
click at [66, 237] on div at bounding box center [66, 244] width 18 height 18
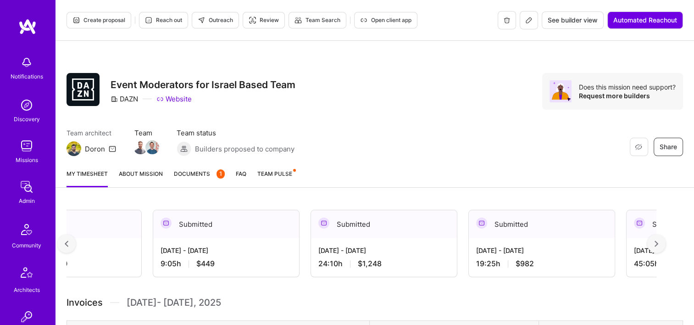
click at [66, 237] on div at bounding box center [66, 244] width 18 height 18
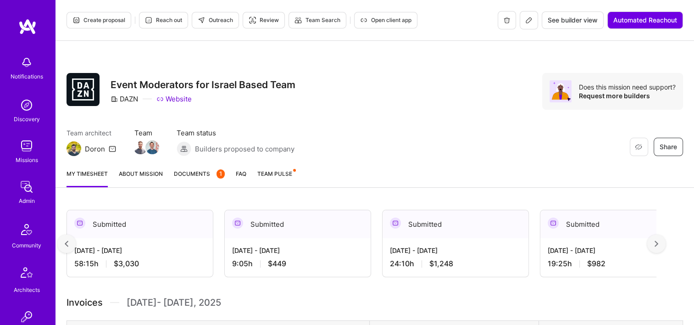
click at [66, 237] on div at bounding box center [66, 244] width 18 height 18
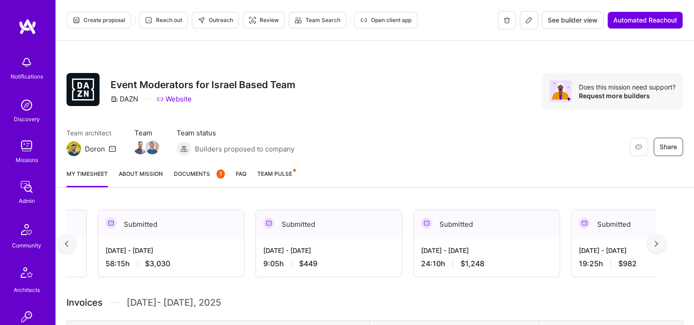
click at [66, 237] on div at bounding box center [66, 244] width 18 height 18
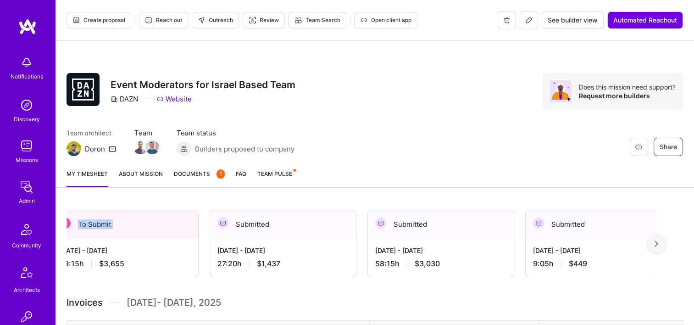
scroll to position [0, 11]
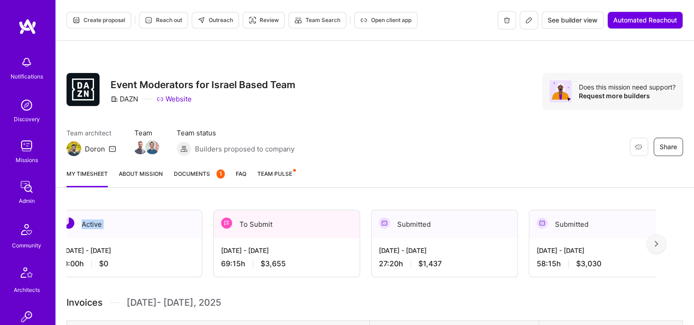
scroll to position [0, 0]
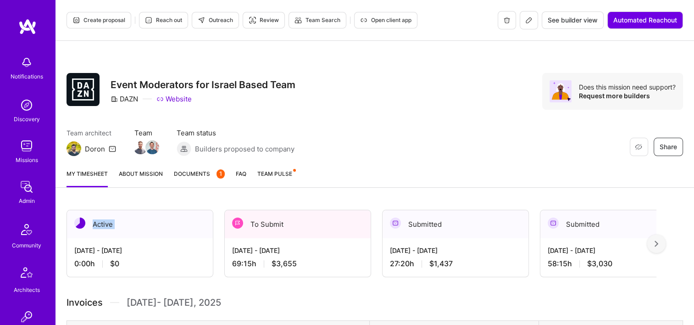
drag, startPoint x: 66, startPoint y: 237, endPoint x: 351, endPoint y: 137, distance: 302.0
click at [362, 135] on div "Team architect Doron Team Team status Builders proposed to company Restore Not …" at bounding box center [375, 142] width 617 height 28
click at [200, 176] on span "Documents 1" at bounding box center [199, 174] width 51 height 10
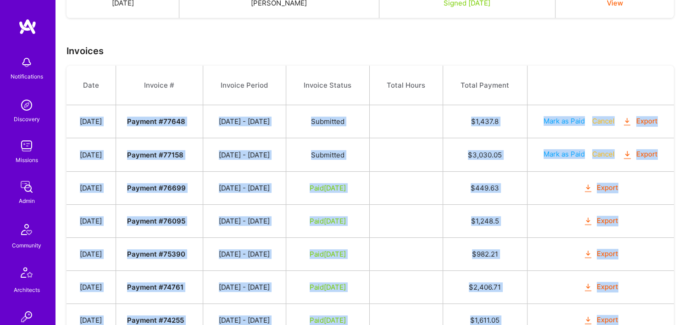
scroll to position [469, 0]
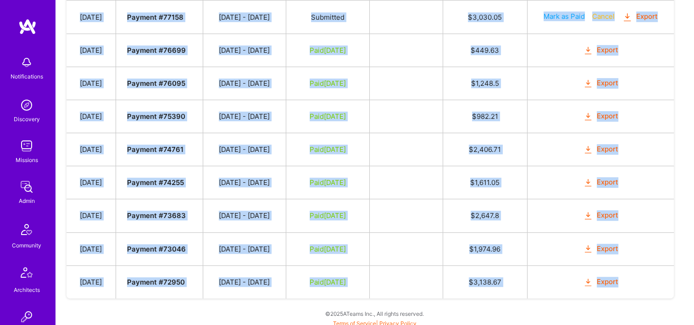
drag, startPoint x: 80, startPoint y: 119, endPoint x: 645, endPoint y: 282, distance: 587.8
click at [645, 282] on tbody "Date Invoice # Invoice Period Invoice Status Total Hours Total Payment Sep 19, …" at bounding box center [371, 113] width 608 height 370
copy tbody "Sep 19, 2025 Payment # 77648 09/01 - 09/15/2025 Submitted $ 1,437.8 Mark as Pai…"
click at [420, 87] on td at bounding box center [405, 83] width 73 height 33
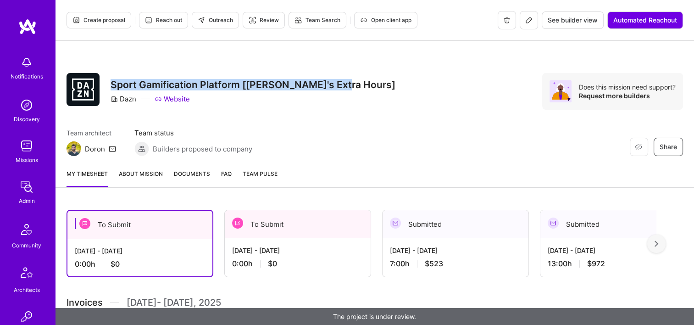
drag, startPoint x: 334, startPoint y: 86, endPoint x: 112, endPoint y: 84, distance: 222.6
click at [112, 84] on h3 "Sport Gamification Platform [[PERSON_NAME]'s Extra Hours]" at bounding box center [253, 84] width 285 height 11
click at [341, 89] on div "Restore Not Interested Share Sport Gamification Platform [[PERSON_NAME]'s Extra…" at bounding box center [375, 91] width 617 height 37
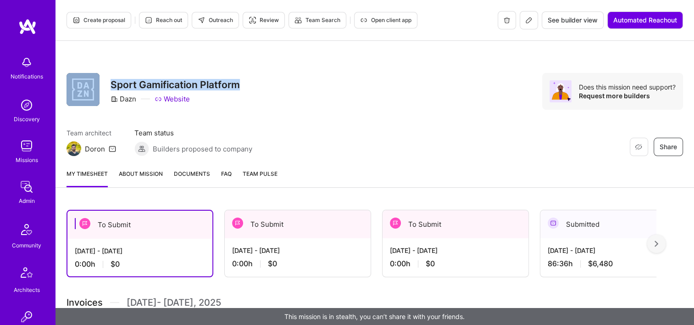
drag, startPoint x: 236, startPoint y: 84, endPoint x: 103, endPoint y: 86, distance: 133.6
click at [103, 86] on div "Restore Not Interested Share Sport Gamification Platform Dazn Website" at bounding box center [153, 91] width 173 height 37
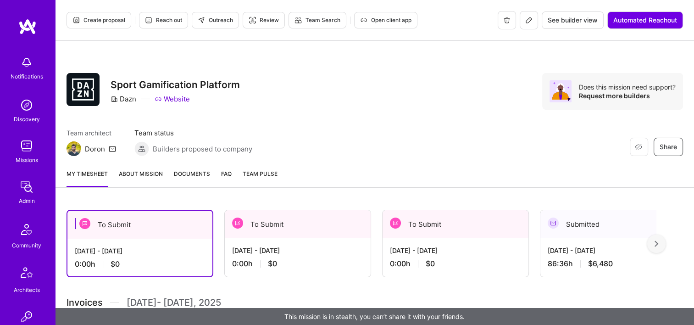
click at [324, 110] on div "Restore Not Interested Share Sport Gamification Platform Dazn Website Does this…" at bounding box center [375, 101] width 639 height 121
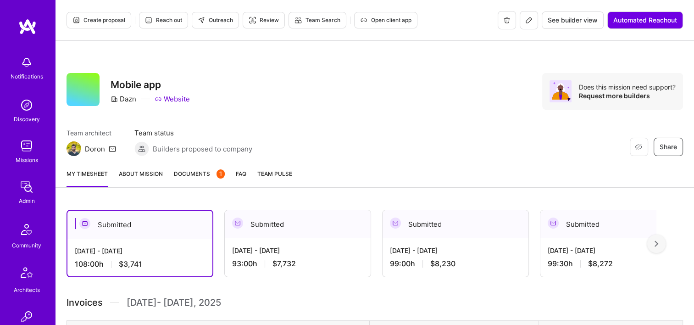
click at [24, 194] on img at bounding box center [26, 187] width 18 height 18
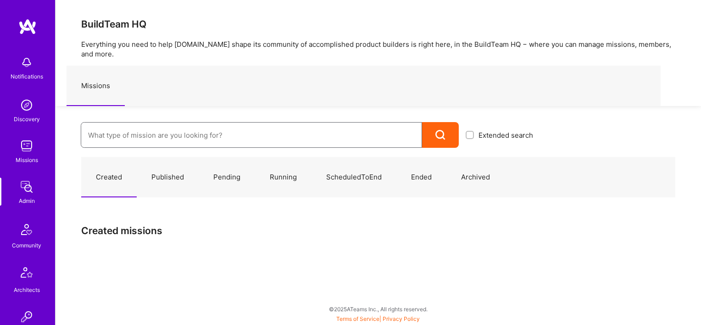
click at [125, 130] on input at bounding box center [251, 134] width 327 height 23
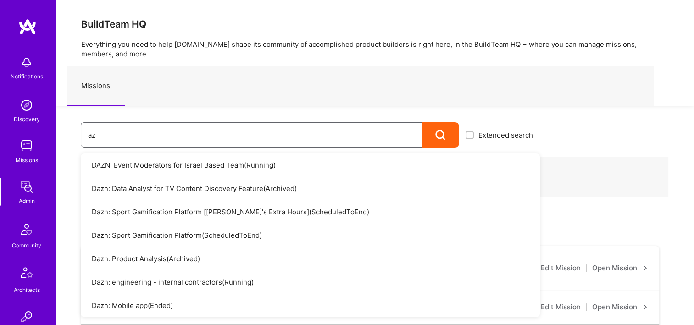
type input "a"
type input "dazn"
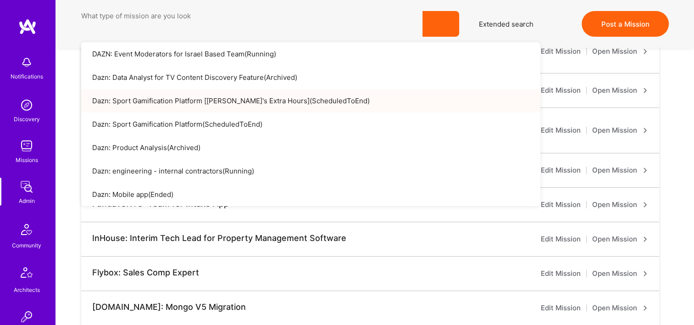
scroll to position [92, 0]
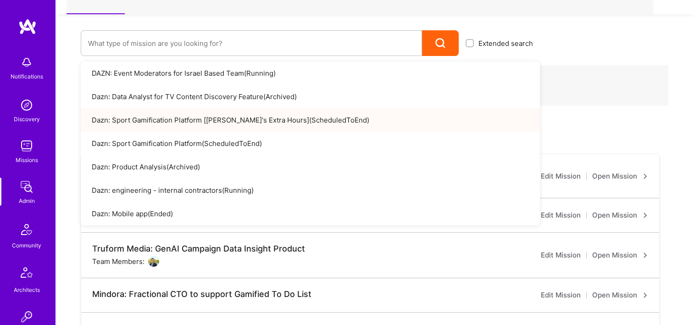
click at [606, 133] on h3 "Created missions" at bounding box center [374, 138] width 587 height 11
drag, startPoint x: 545, startPoint y: 123, endPoint x: 597, endPoint y: 136, distance: 52.9
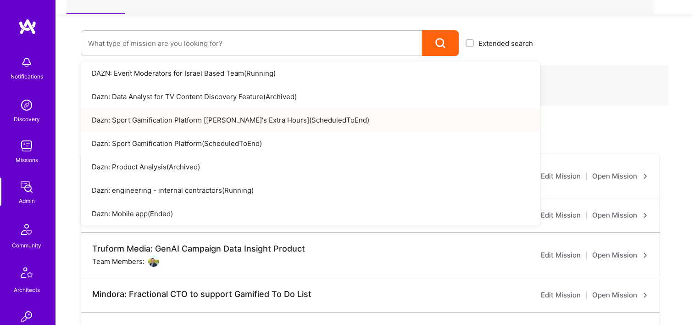
click at [595, 54] on div "Extended search DAZN: Event Moderators for Israel Based Team ( Running ) Dazn: …" at bounding box center [375, 35] width 639 height 42
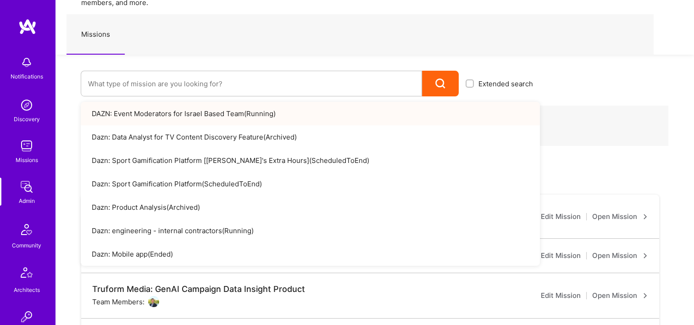
scroll to position [24, 0]
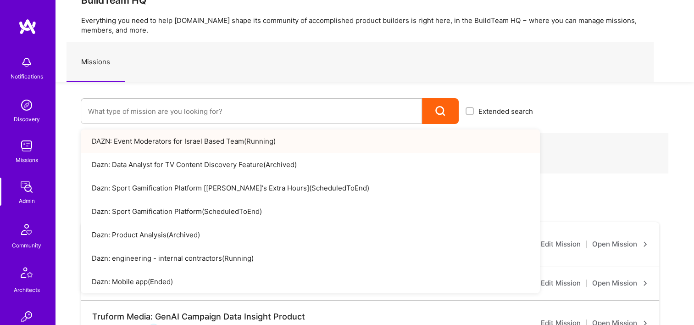
click at [623, 110] on div "Extended search DAZN: Event Moderators for Israel Based Team ( Running ) Dazn: …" at bounding box center [375, 103] width 639 height 42
click at [608, 115] on div "Extended search DAZN: Event Moderators for Israel Based Team ( Running ) Dazn: …" at bounding box center [375, 103] width 639 height 42
click at [607, 112] on div "Extended search DAZN: Event Moderators for Israel Based Team ( Running ) Dazn: …" at bounding box center [375, 103] width 639 height 42
click at [147, 108] on input at bounding box center [251, 111] width 327 height 23
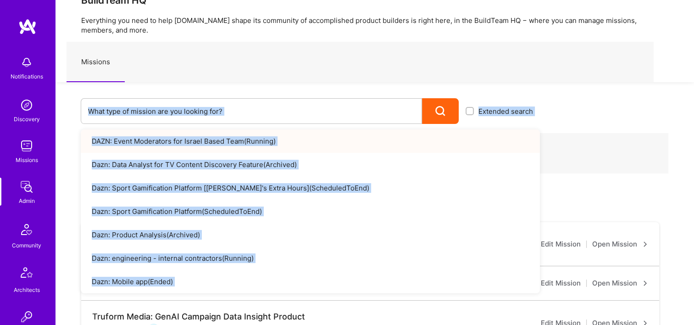
drag, startPoint x: 62, startPoint y: 123, endPoint x: 270, endPoint y: 103, distance: 208.9
click at [270, 103] on input at bounding box center [251, 111] width 327 height 23
click at [370, 89] on div "Extended search DAZN: Event Moderators for Israel Based Team ( Running ) Dazn: …" at bounding box center [298, 103] width 485 height 42
click at [362, 106] on input at bounding box center [251, 111] width 327 height 23
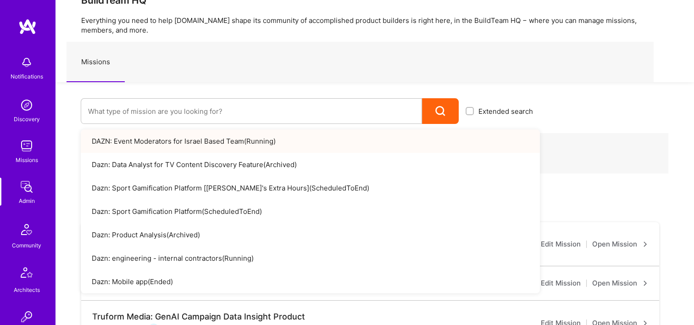
click at [578, 99] on div "Extended search DAZN: Event Moderators for Israel Based Team ( Running ) Dazn: …" at bounding box center [375, 103] width 639 height 42
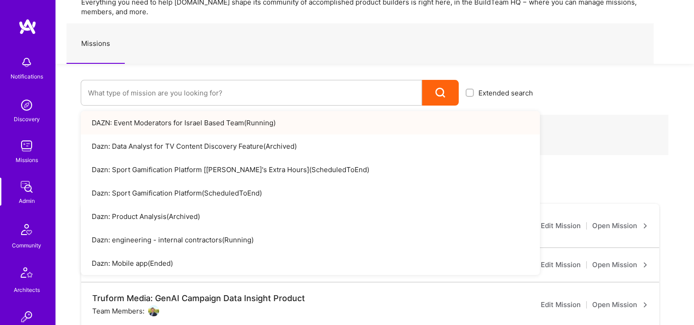
scroll to position [31, 0]
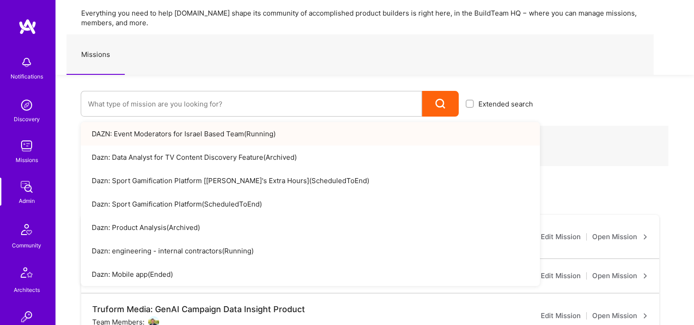
click at [550, 69] on div "Missions" at bounding box center [360, 54] width 587 height 40
click at [268, 106] on input at bounding box center [251, 103] width 327 height 23
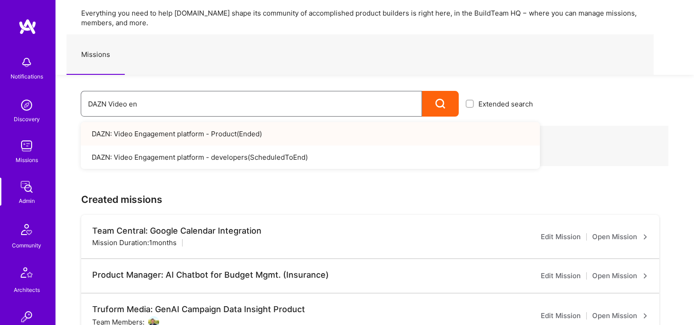
click at [169, 106] on input "DAZN Video en" at bounding box center [251, 103] width 327 height 23
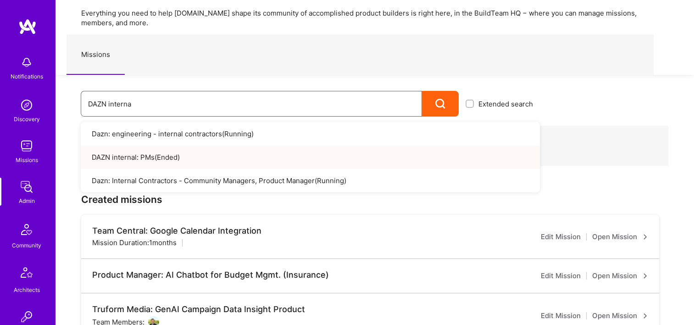
type input "DAZN interna"
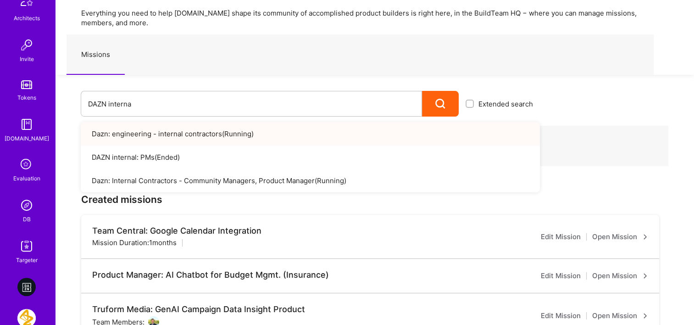
scroll to position [367, 0]
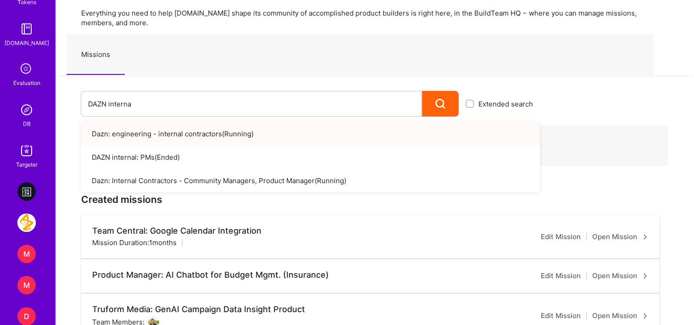
click at [28, 108] on img at bounding box center [26, 110] width 18 height 18
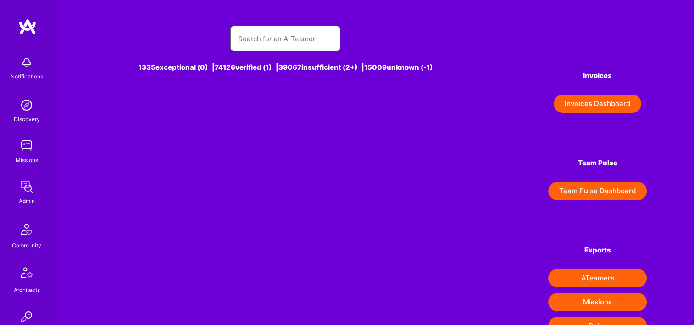
click at [272, 44] on input "text" at bounding box center [285, 38] width 95 height 23
type input "R"
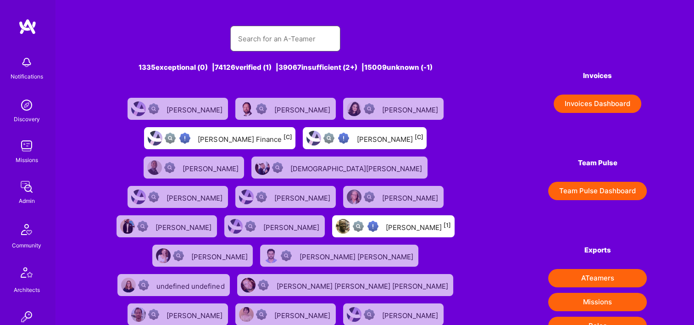
type input "e"
type input "u"
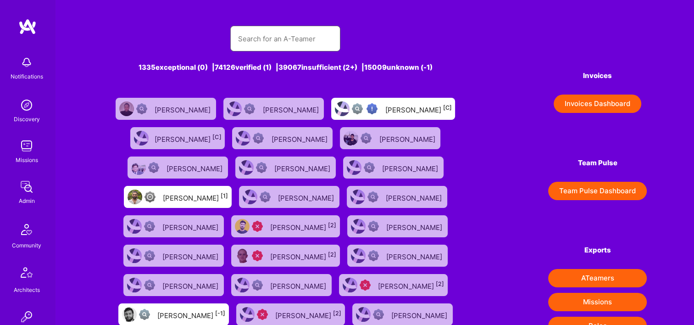
type input "r"
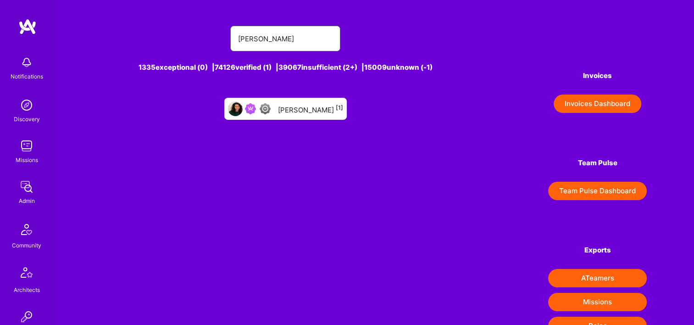
type input "Reut Cohen"
click at [299, 106] on div "Reut Cohen [1]" at bounding box center [310, 109] width 65 height 12
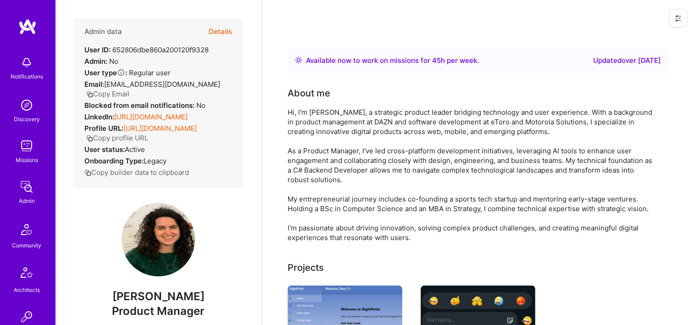
click at [209, 31] on button "Details" at bounding box center [220, 31] width 23 height 27
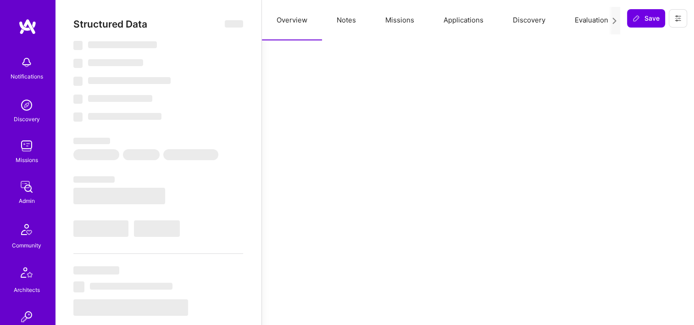
drag, startPoint x: 393, startPoint y: 17, endPoint x: 391, endPoint y: 22, distance: 5.4
click at [393, 17] on button "Missions" at bounding box center [400, 20] width 58 height 40
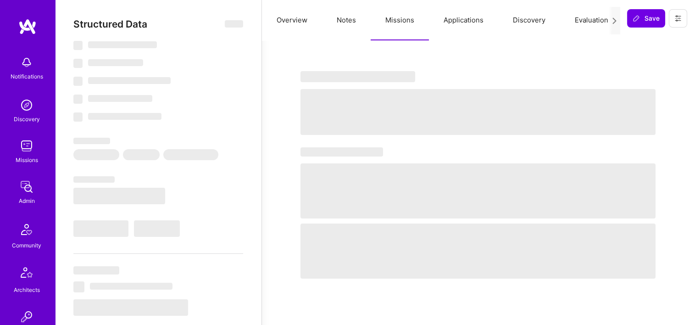
select select "Right Now"
select select "4"
select select "6"
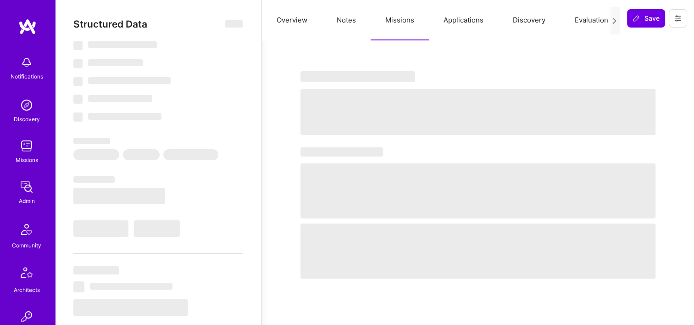
select select "IL"
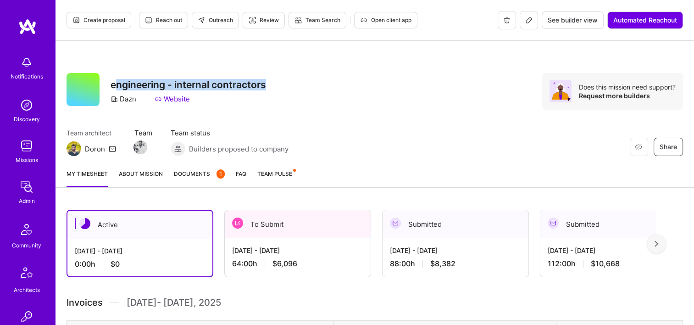
drag, startPoint x: 257, startPoint y: 88, endPoint x: 113, endPoint y: 84, distance: 144.1
click at [113, 84] on h3 "engineering - internal contractors" at bounding box center [189, 84] width 156 height 11
drag, startPoint x: 113, startPoint y: 84, endPoint x: 281, endPoint y: 83, distance: 168.0
click at [290, 84] on div "Restore Not Interested Share engineering - internal contractors Dazn Website Do…" at bounding box center [375, 91] width 617 height 37
click at [272, 83] on div "Restore Not Interested Share engineering - internal contractors Dazn Website Do…" at bounding box center [375, 91] width 617 height 37
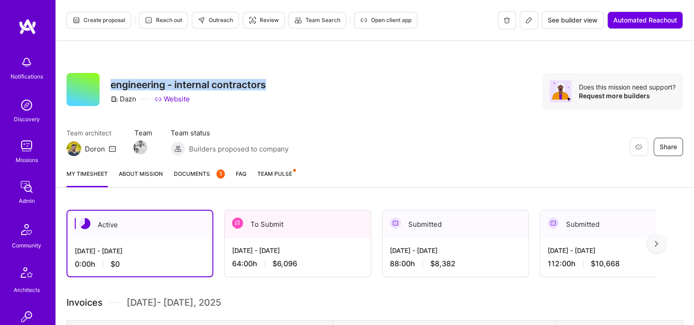
drag, startPoint x: 266, startPoint y: 84, endPoint x: 111, endPoint y: 84, distance: 155.6
click at [111, 84] on h3 "engineering - internal contractors" at bounding box center [189, 84] width 156 height 11
copy h3 "engineering - internal contractors"
click at [299, 89] on div "Restore Not Interested Share engineering - internal contractors Dazn Website Do…" at bounding box center [375, 91] width 617 height 37
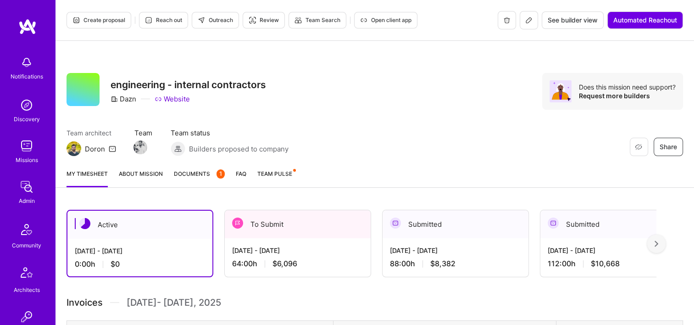
click at [200, 173] on span "Documents 1" at bounding box center [199, 174] width 51 height 10
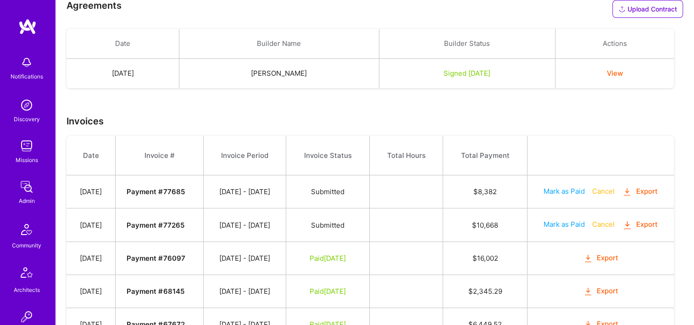
scroll to position [404, 0]
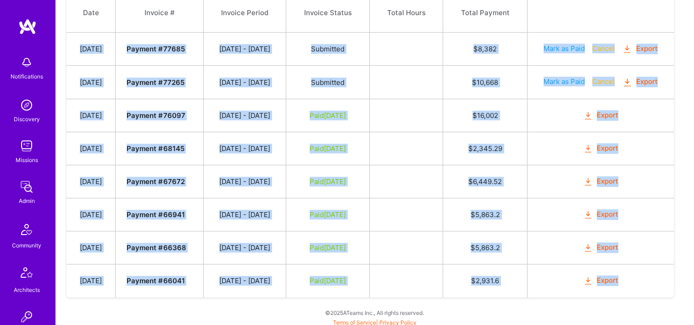
drag, startPoint x: 79, startPoint y: 47, endPoint x: 664, endPoint y: 291, distance: 633.6
click at [664, 291] on tbody "Date Invoice # Invoice Period Invoice Status Total Hours Total Payment Sep 19, …" at bounding box center [371, 145] width 608 height 304
copy tbody "Sep 19, 2025 Payment # 77685 09/01 - 09/15/2025 Submitted $ 8,382 Mark as Paid …"
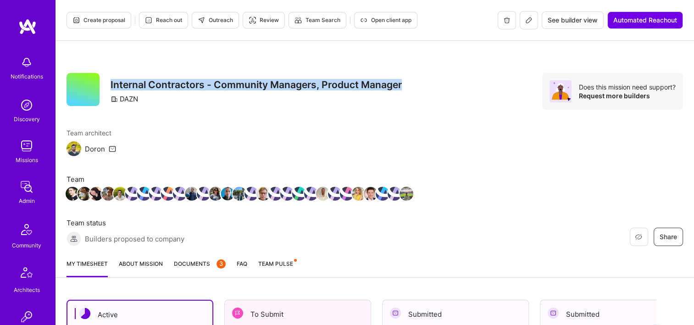
drag, startPoint x: 402, startPoint y: 84, endPoint x: 111, endPoint y: 72, distance: 290.7
click at [111, 72] on div "Restore Not Interested Share Internal Contractors - Community Managers, Product…" at bounding box center [375, 146] width 639 height 211
click at [220, 108] on div "Internal Contractors - Community Managers, Product Manager DAZN" at bounding box center [256, 91] width 291 height 37
drag, startPoint x: 402, startPoint y: 86, endPoint x: 110, endPoint y: 84, distance: 292.3
click at [110, 84] on div "Restore Not Interested Share Internal Contractors - Community Managers, Product…" at bounding box center [375, 91] width 617 height 37
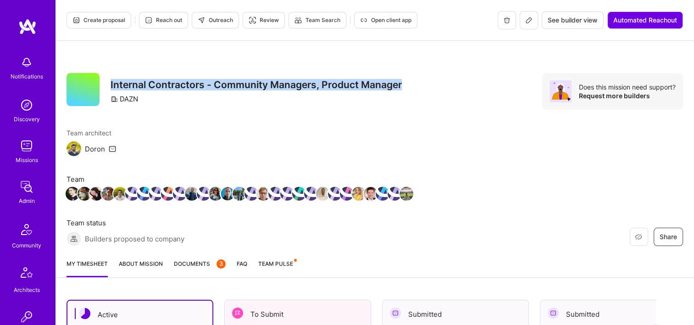
copy h3 "Internal Contractors - Community Managers, Product Manager"
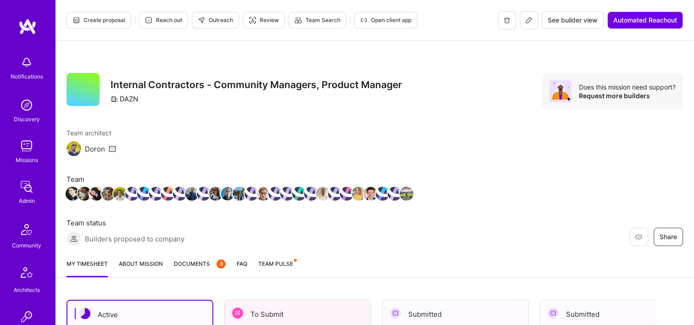
click at [281, 121] on div "Restore Not Interested Share Internal Contractors - Community Managers, Product…" at bounding box center [375, 146] width 639 height 211
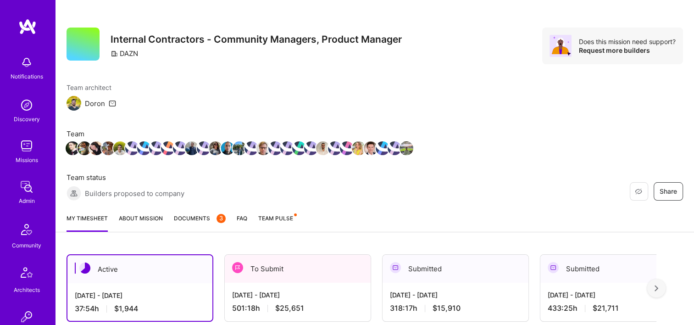
scroll to position [46, 0]
click at [288, 99] on div "Team architect Doron Team Team status Builders proposed to company" at bounding box center [272, 141] width 410 height 118
click at [200, 217] on span "Documents 3" at bounding box center [200, 218] width 52 height 10
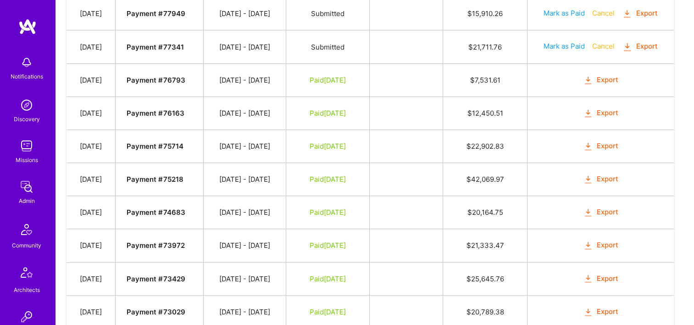
scroll to position [551, 0]
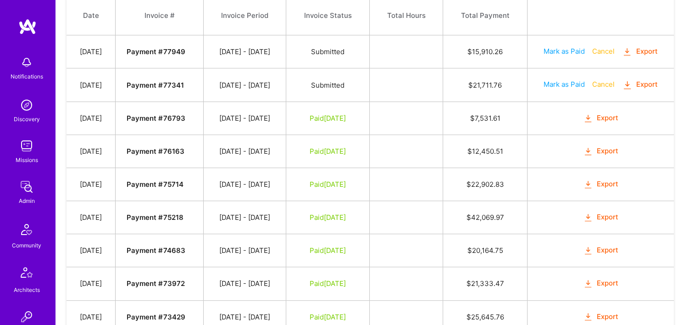
click at [77, 46] on td "Sep 22, 2025" at bounding box center [91, 51] width 49 height 33
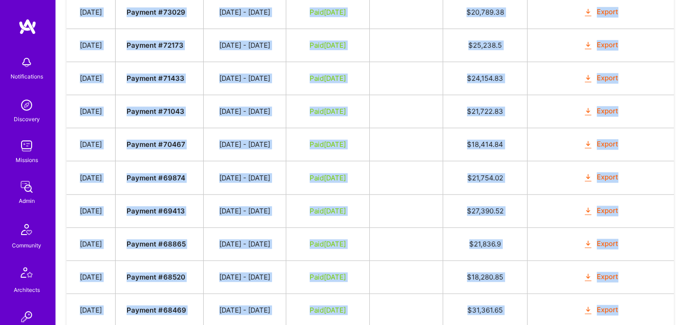
scroll to position [910, 0]
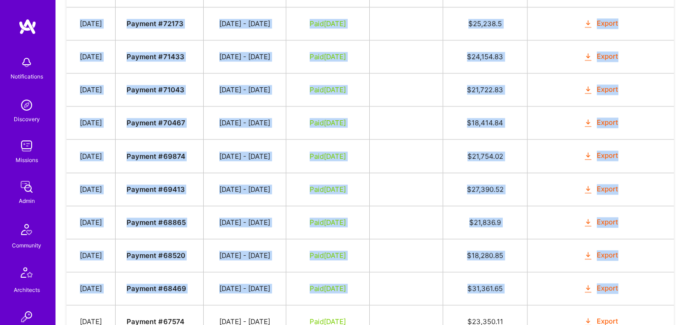
drag, startPoint x: 79, startPoint y: 48, endPoint x: 639, endPoint y: 285, distance: 608.3
copy tbody "Sep 22, 2025 Payment # 77949 09/01 - 09/15/2025 Submitted $ 15,910.26 Mark as P…"
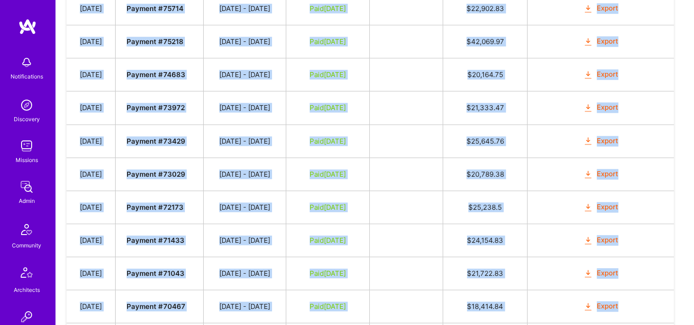
click at [443, 191] on td at bounding box center [406, 206] width 73 height 33
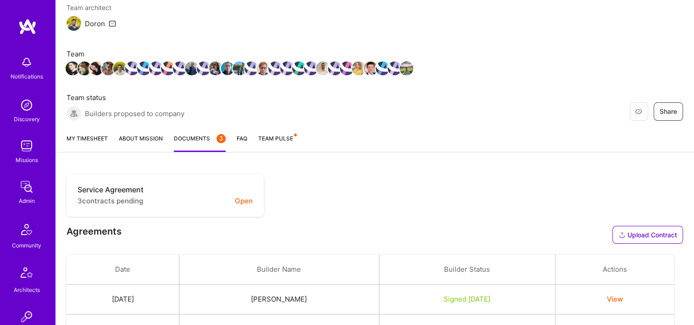
scroll to position [0, 0]
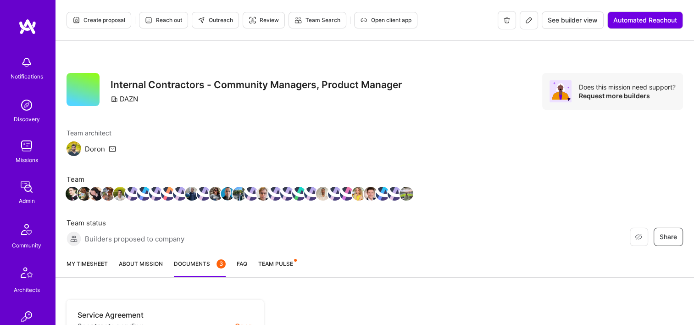
click at [431, 67] on div "Restore Not Interested Share Internal Contractors - Community Managers, Product…" at bounding box center [375, 146] width 639 height 211
click at [435, 120] on div "Restore Not Interested Share Internal Contractors - Community Managers, Product…" at bounding box center [375, 146] width 639 height 211
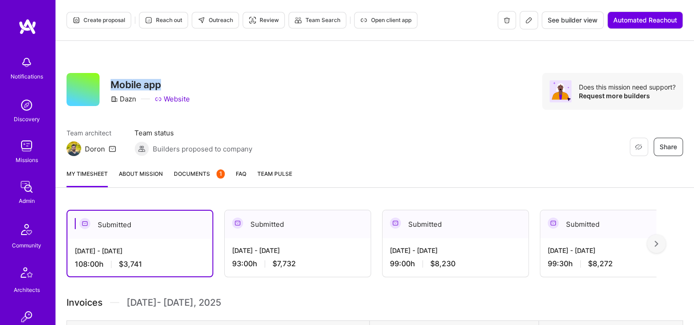
drag, startPoint x: 160, startPoint y: 84, endPoint x: 114, endPoint y: 82, distance: 46.0
click at [114, 82] on h3 "Mobile app" at bounding box center [150, 84] width 79 height 11
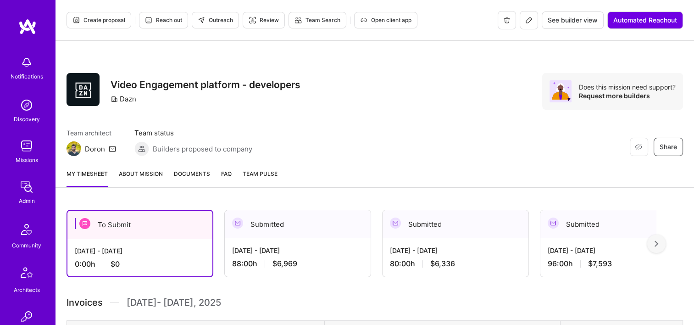
click at [374, 104] on div "Restore Not Interested Share Video Engagement platform - developers Dazn Does t…" at bounding box center [375, 91] width 617 height 37
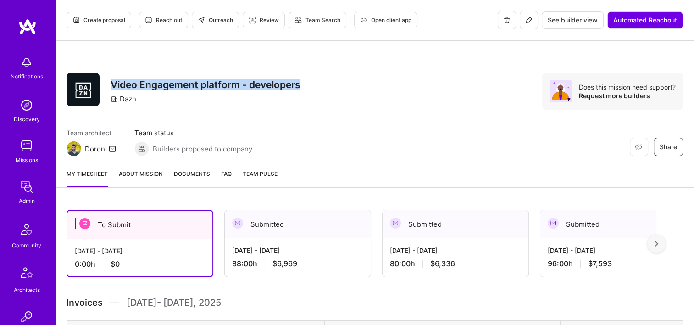
drag, startPoint x: 300, startPoint y: 85, endPoint x: 107, endPoint y: 83, distance: 192.8
click at [107, 83] on div "Restore Not Interested Share Video Engagement platform - developers Dazn" at bounding box center [184, 91] width 234 height 37
copy h3 "Video Engagement platform - developers"
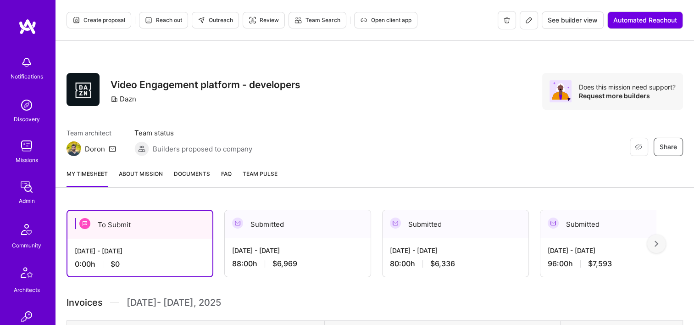
click at [439, 109] on div "Restore Not Interested Share Video Engagement platform - developers Dazn Does t…" at bounding box center [375, 91] width 617 height 37
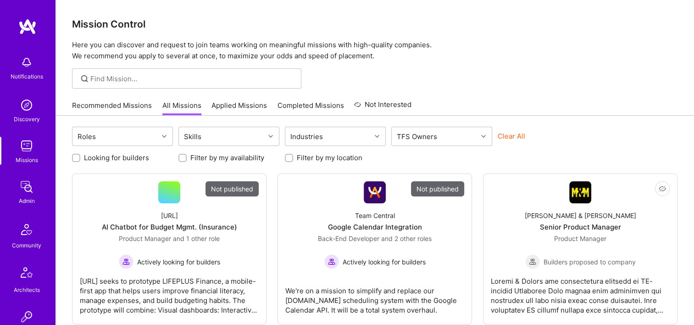
click at [19, 186] on img at bounding box center [26, 187] width 18 height 18
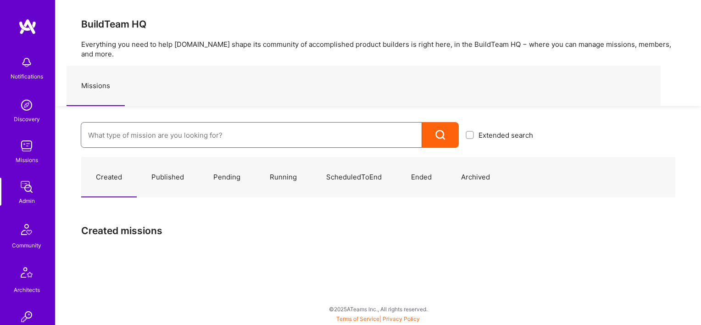
click at [132, 129] on input at bounding box center [251, 134] width 327 height 23
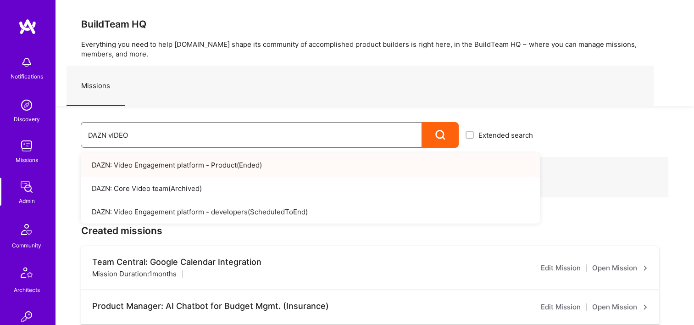
type input "DAZN vIDEO"
drag, startPoint x: 184, startPoint y: 164, endPoint x: 229, endPoint y: 117, distance: 66.2
click at [225, 107] on div "DAZN vIDEO Extended search DAZN: Video Engagement platform - Product ( Ended ) …" at bounding box center [298, 127] width 485 height 42
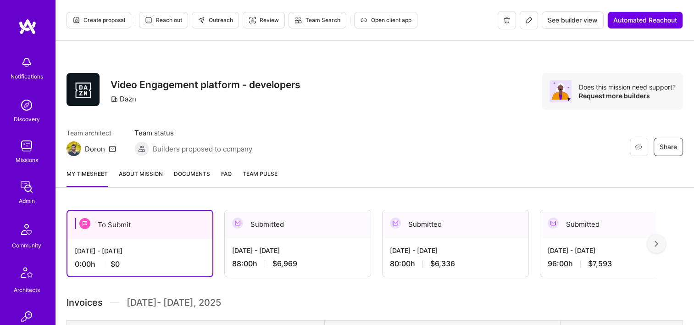
click at [325, 101] on div "Restore Not Interested Share Video Engagement platform - developers Dazn Does t…" at bounding box center [375, 91] width 617 height 37
